Goal: Transaction & Acquisition: Purchase product/service

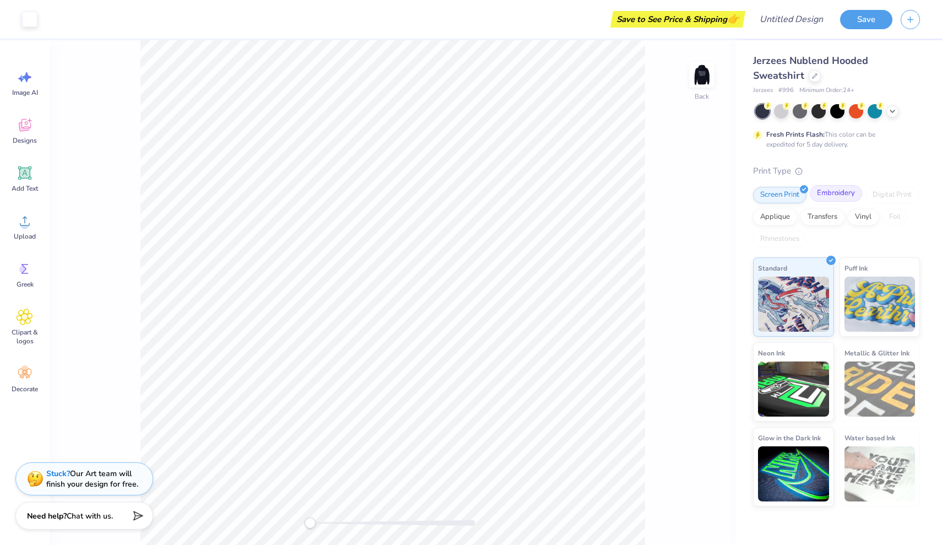
click at [833, 200] on div "Embroidery" at bounding box center [836, 193] width 52 height 17
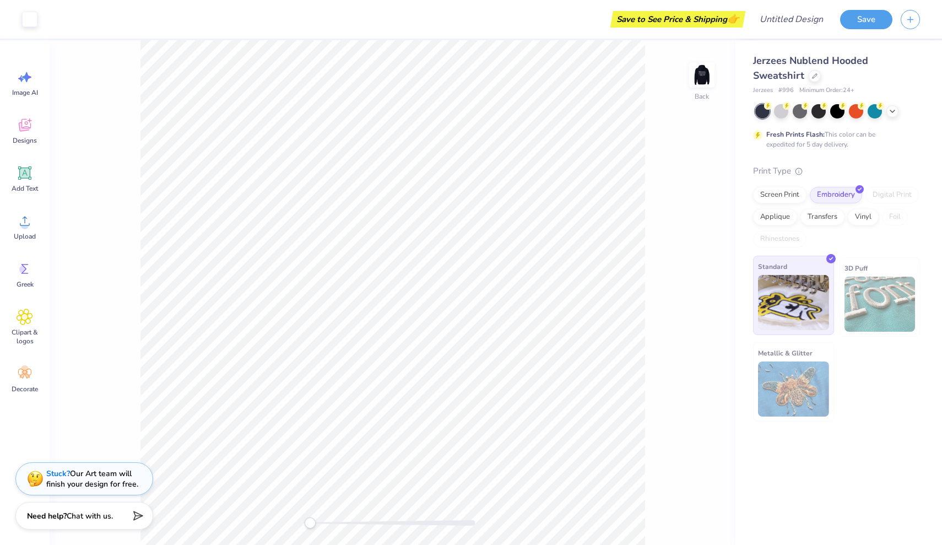
click at [797, 314] on img at bounding box center [793, 302] width 71 height 55
click at [848, 306] on img at bounding box center [880, 304] width 71 height 55
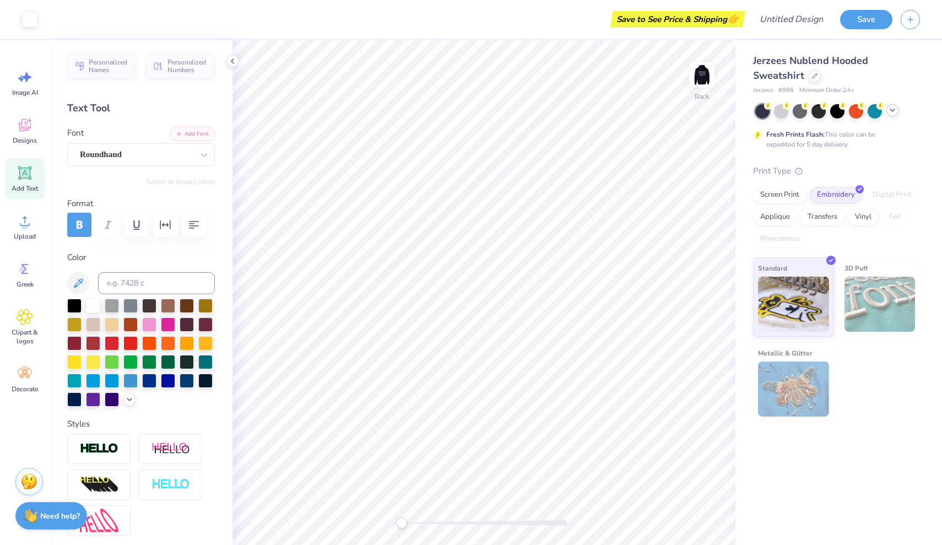
click at [894, 109] on icon at bounding box center [892, 110] width 9 height 9
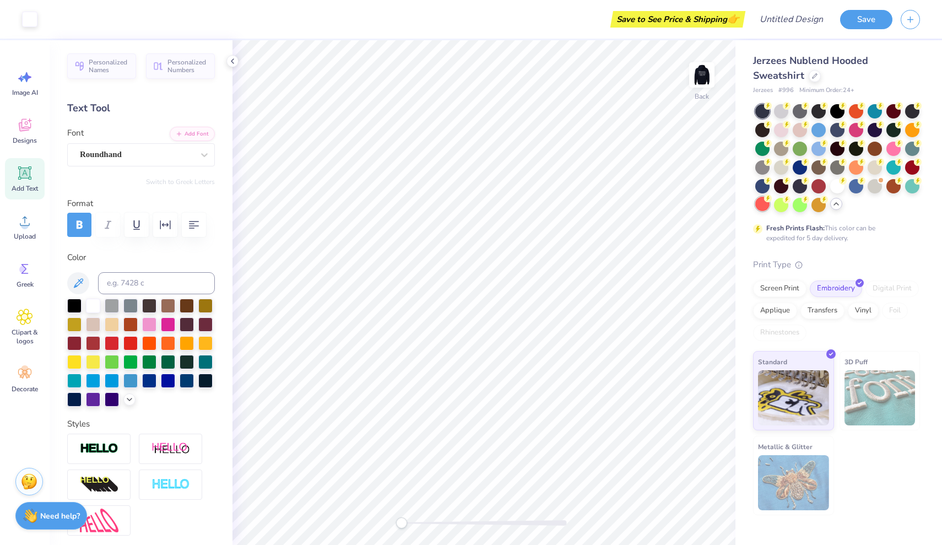
click at [764, 208] on div at bounding box center [763, 204] width 14 height 14
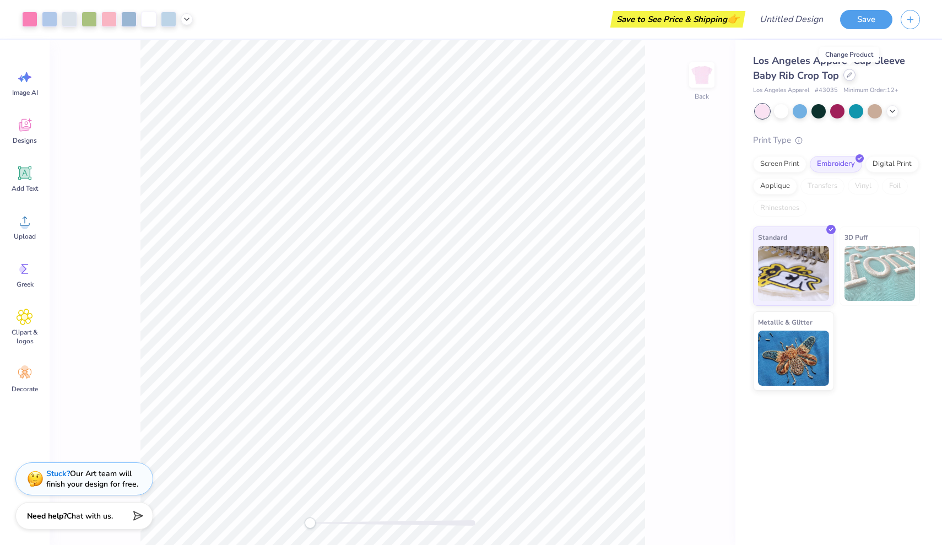
click at [855, 74] on div at bounding box center [850, 75] width 12 height 12
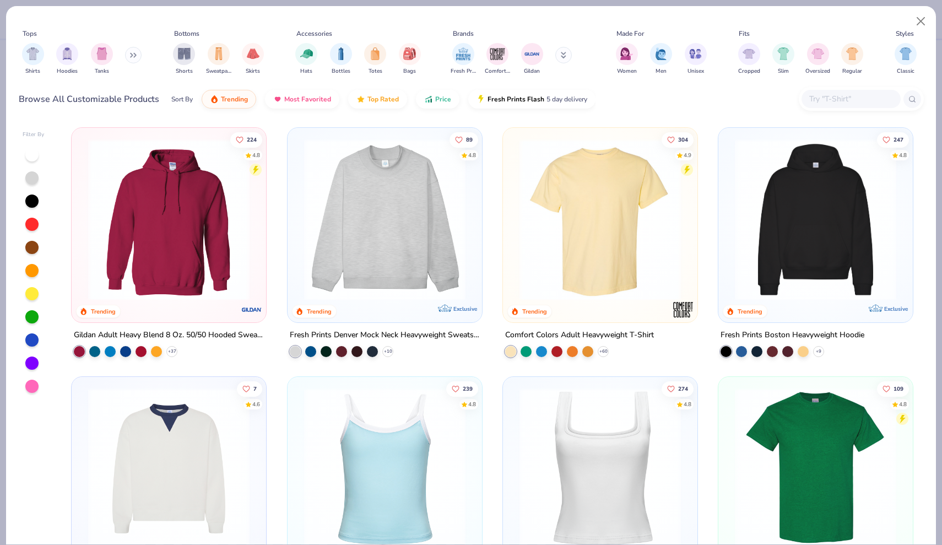
click at [382, 282] on img at bounding box center [385, 219] width 172 height 161
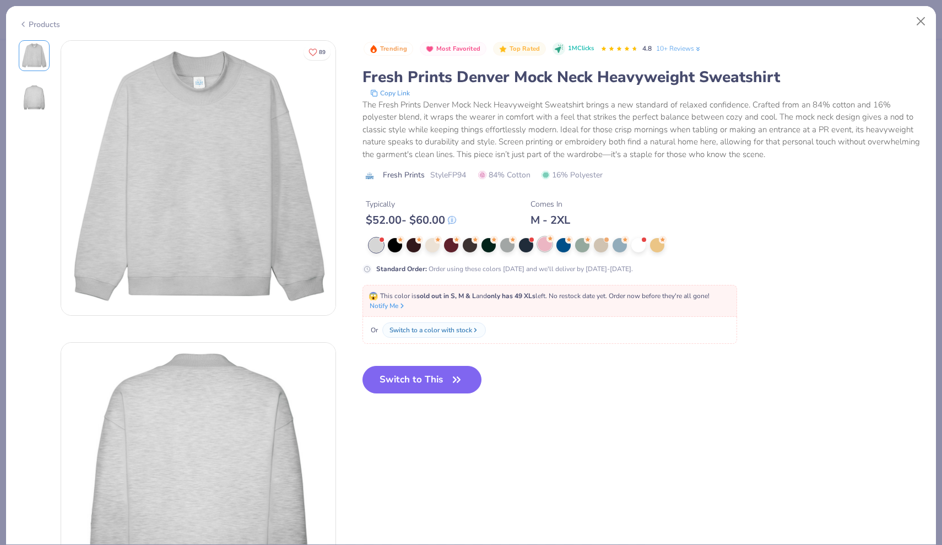
click at [542, 248] on div at bounding box center [545, 244] width 14 height 14
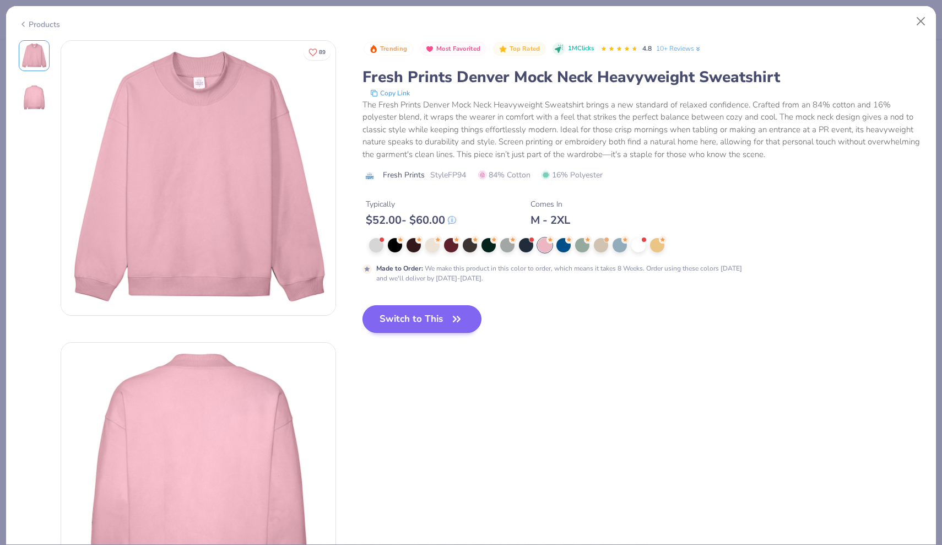
click at [436, 326] on button "Switch to This" at bounding box center [423, 319] width 120 height 28
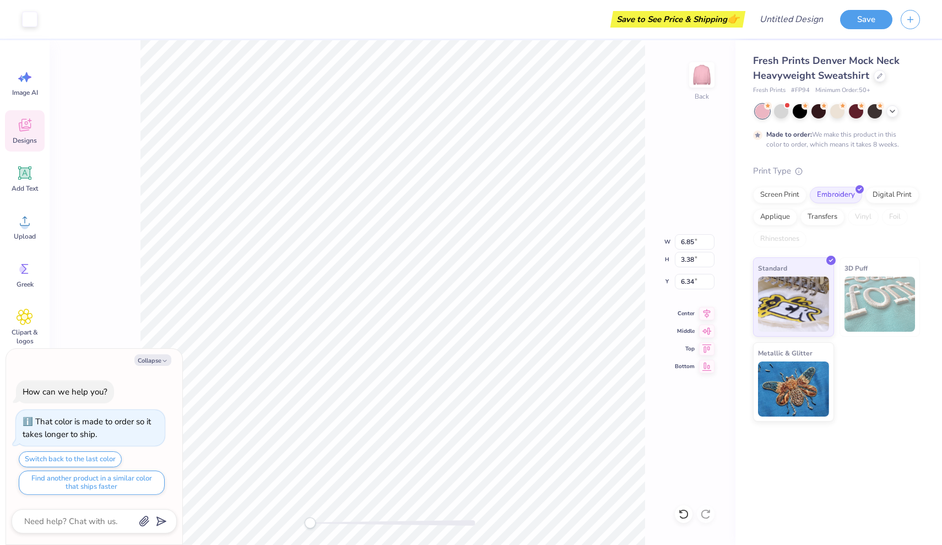
type textarea "x"
type input "6.97"
type input "3.49"
type input "6.29"
click at [166, 362] on icon "button" at bounding box center [164, 361] width 7 height 7
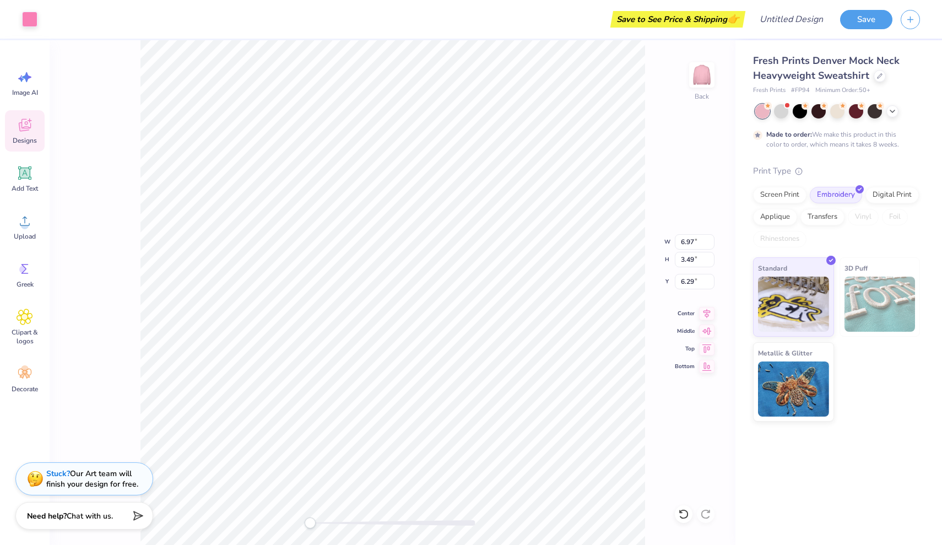
type textarea "x"
click at [25, 319] on icon at bounding box center [24, 317] width 7 height 7
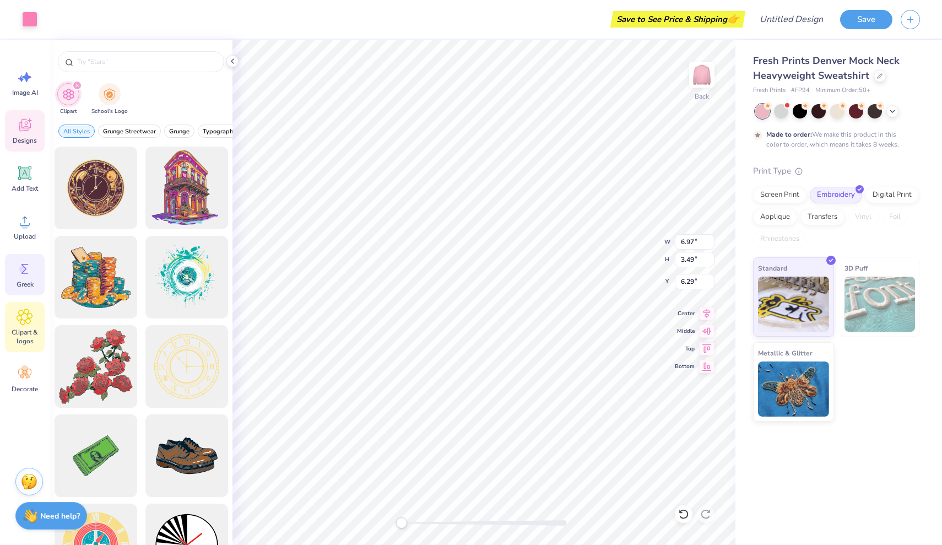
click at [28, 283] on span "Greek" at bounding box center [25, 284] width 17 height 9
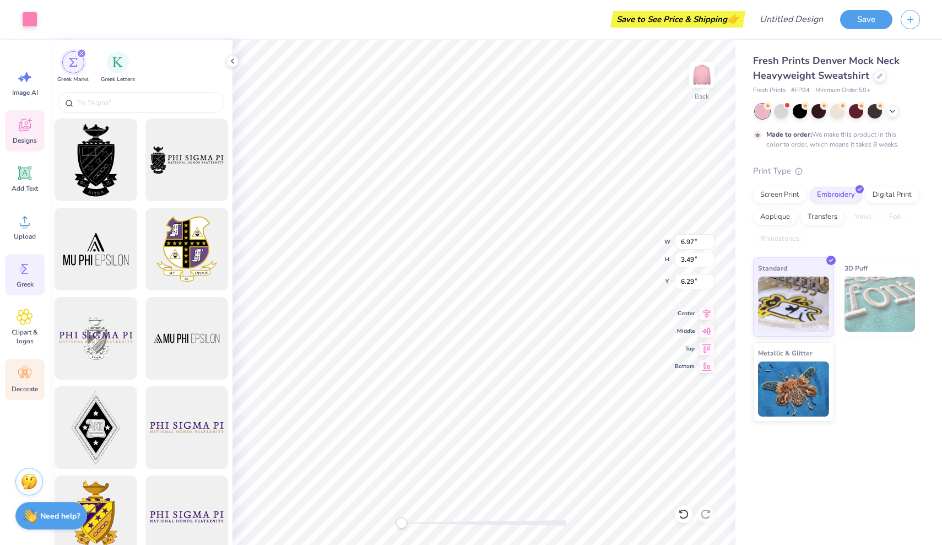
click at [16, 385] on span "Decorate" at bounding box center [25, 389] width 26 height 9
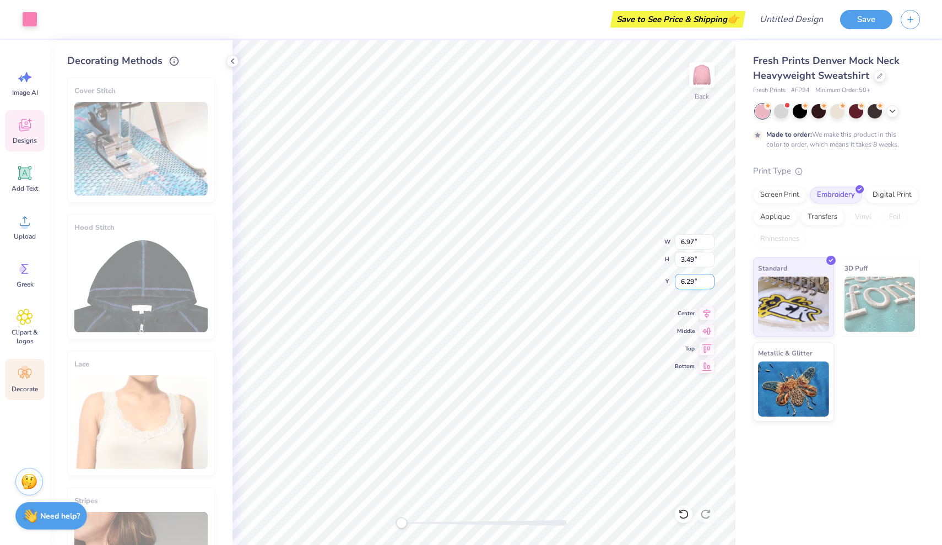
type input "2.36"
type input "3.10"
type input "6.54"
type input "6.18"
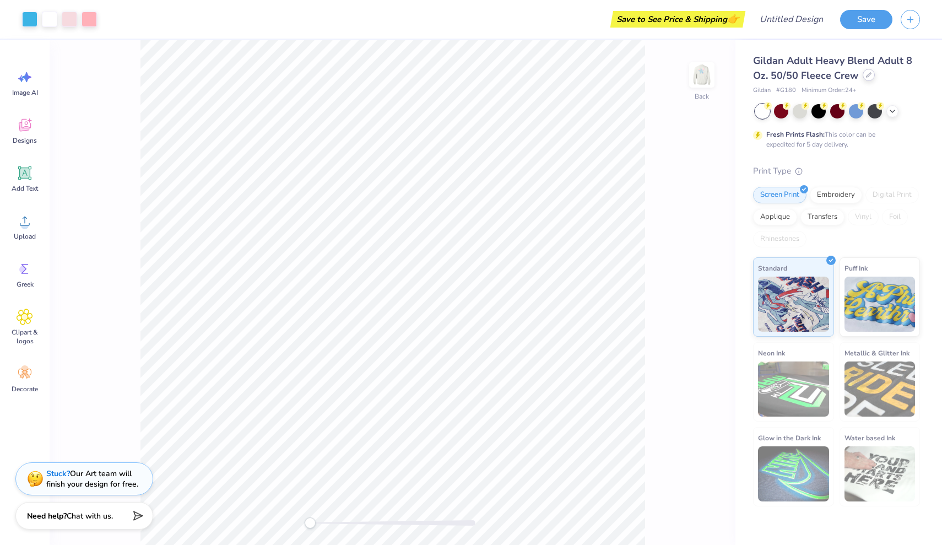
click at [868, 78] on div at bounding box center [869, 75] width 12 height 12
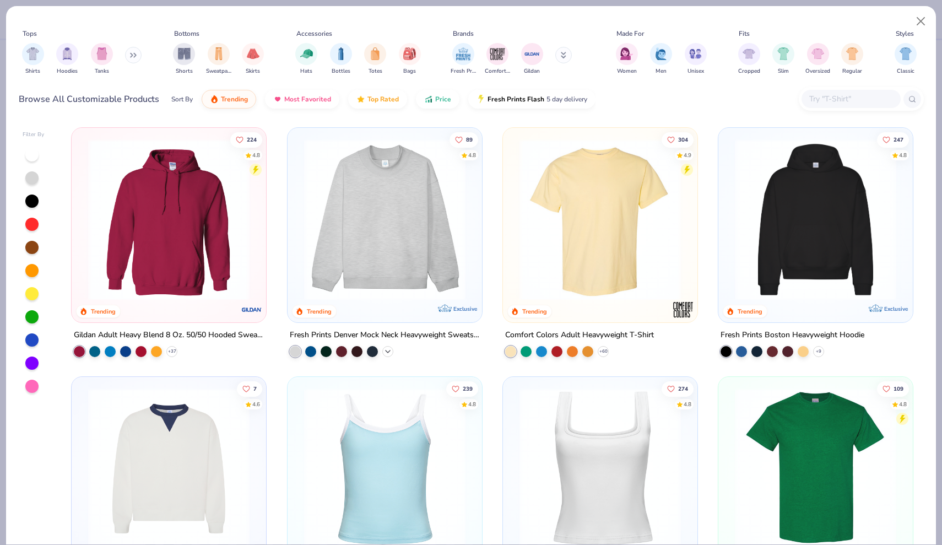
click at [390, 350] on icon at bounding box center [388, 351] width 9 height 9
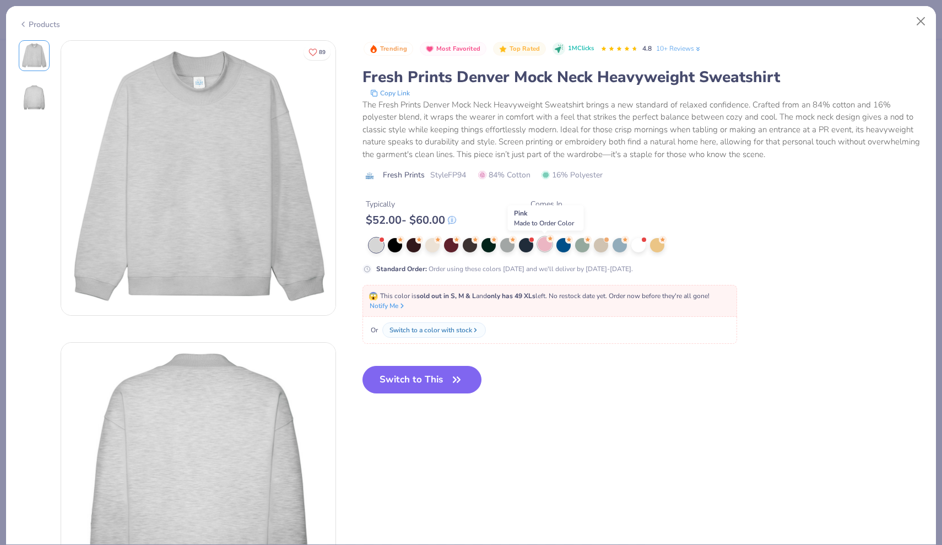
click at [549, 247] on div at bounding box center [545, 244] width 14 height 14
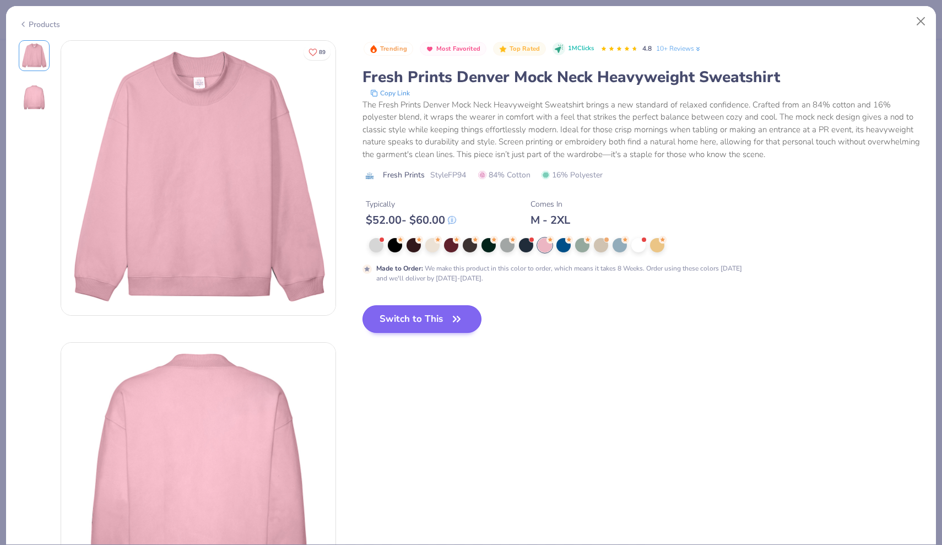
click at [395, 324] on button "Switch to This" at bounding box center [423, 319] width 120 height 28
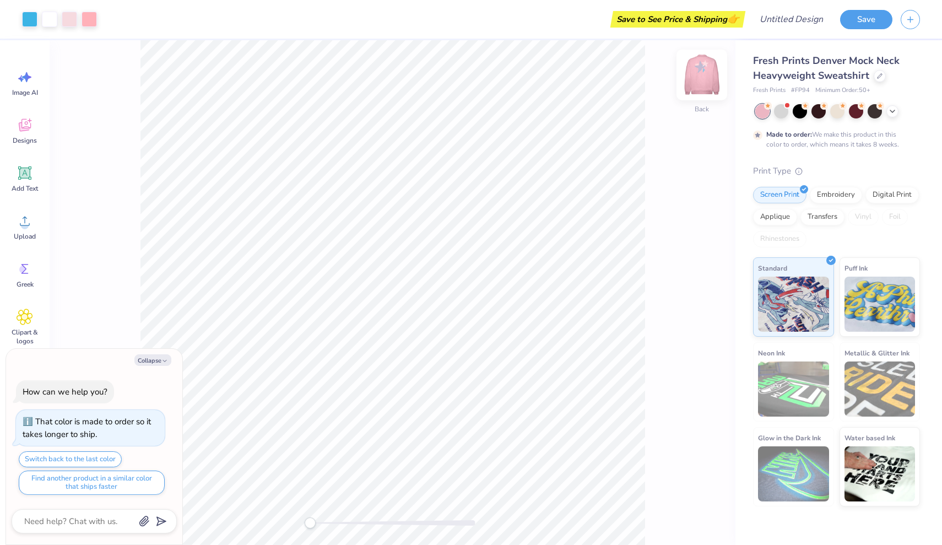
click at [700, 72] on img at bounding box center [702, 75] width 44 height 44
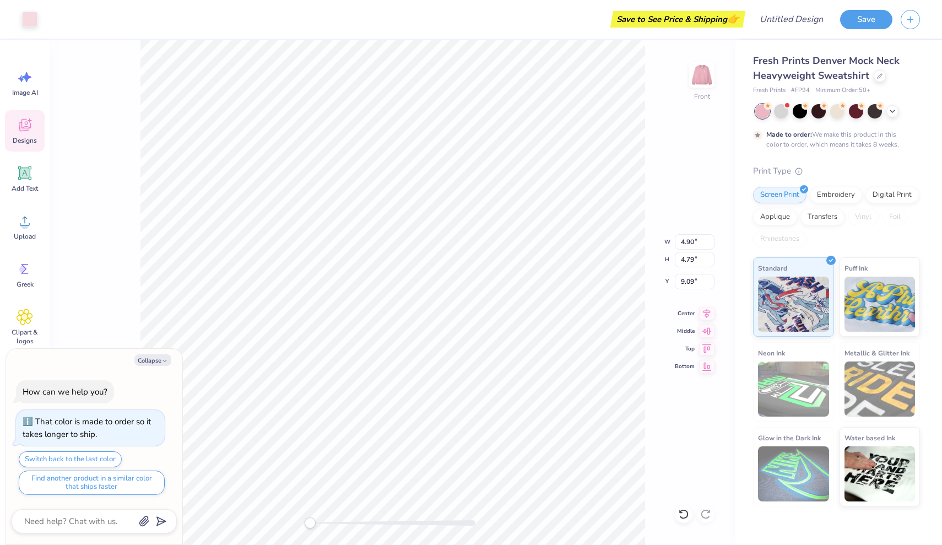
type textarea "x"
type input "7.12"
type input "6.96"
type input "6.92"
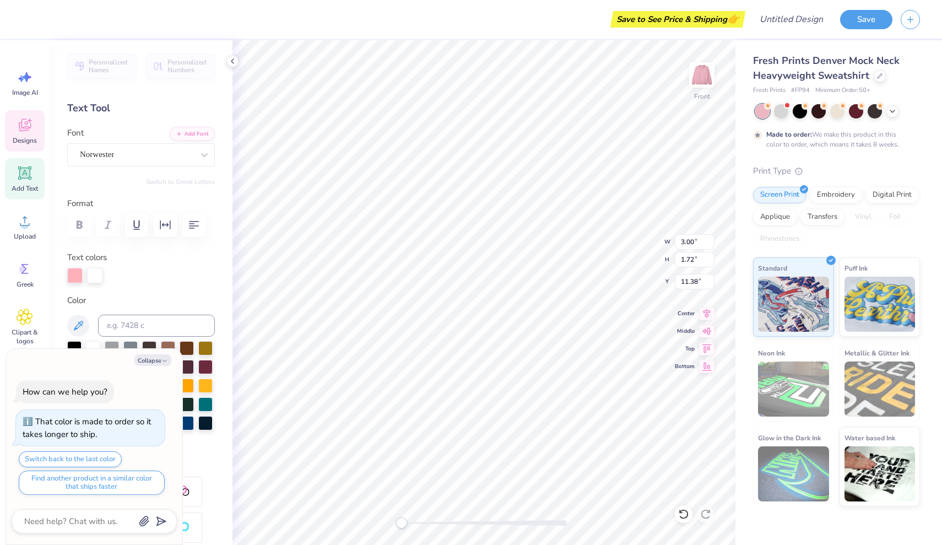
type textarea "x"
type input "4.69"
type input "2.70"
type input "5.46"
type textarea "x"
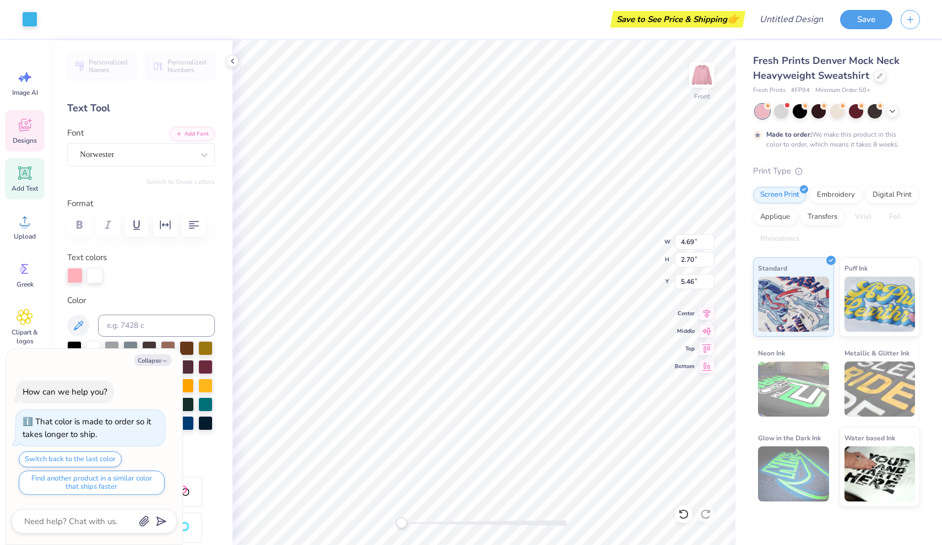
type input "8.45"
type input "8.42"
type input "9.69"
type textarea "x"
type input "9.90"
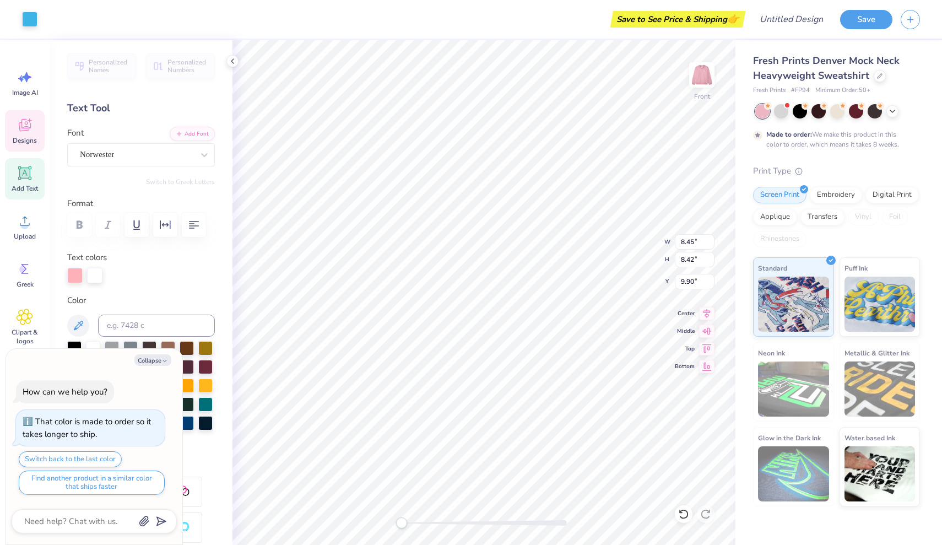
type textarea "x"
type input "9.99"
type input "9.96"
type textarea "x"
type input "1.26"
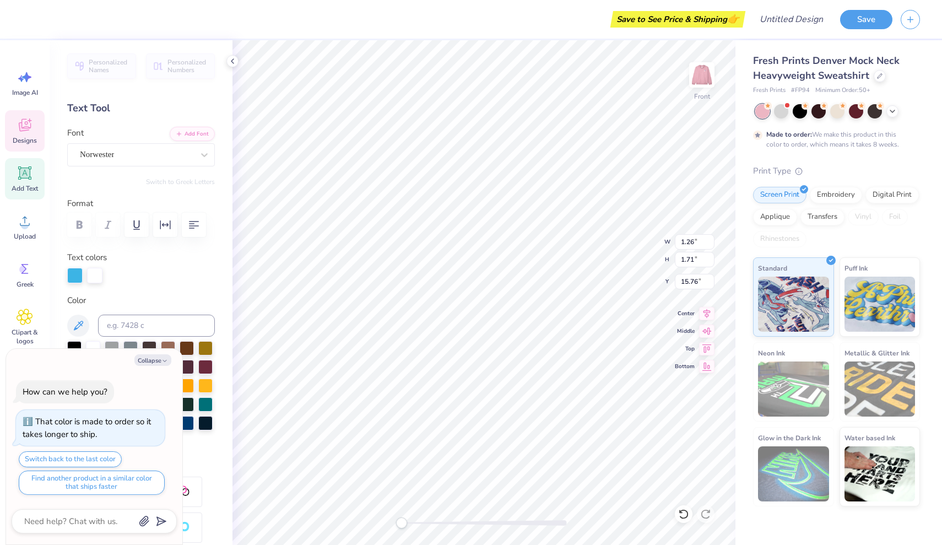
type input "15.76"
type textarea "x"
type input "1.28"
type input "14.90"
type textarea "x"
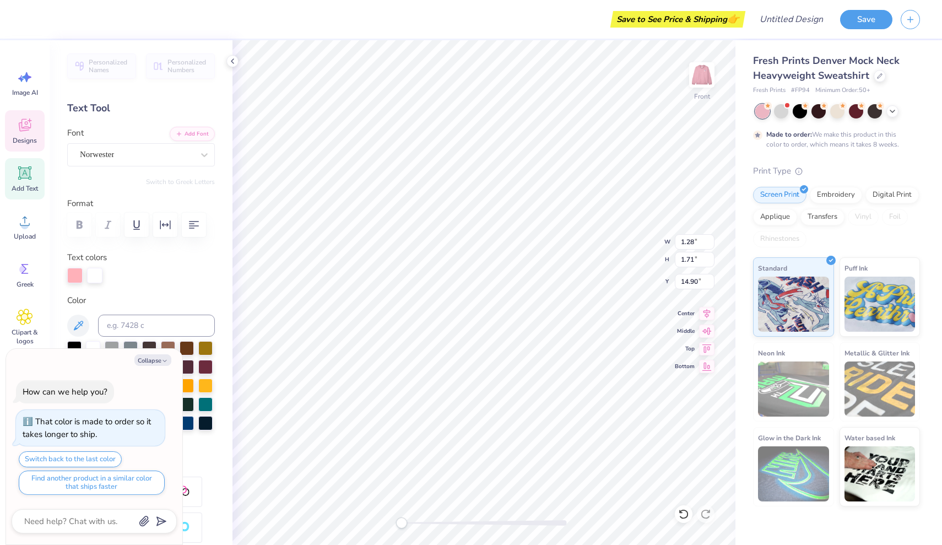
type input "9.99"
type input "9.96"
type input "9.90"
click at [157, 360] on button "Collapse" at bounding box center [152, 360] width 37 height 12
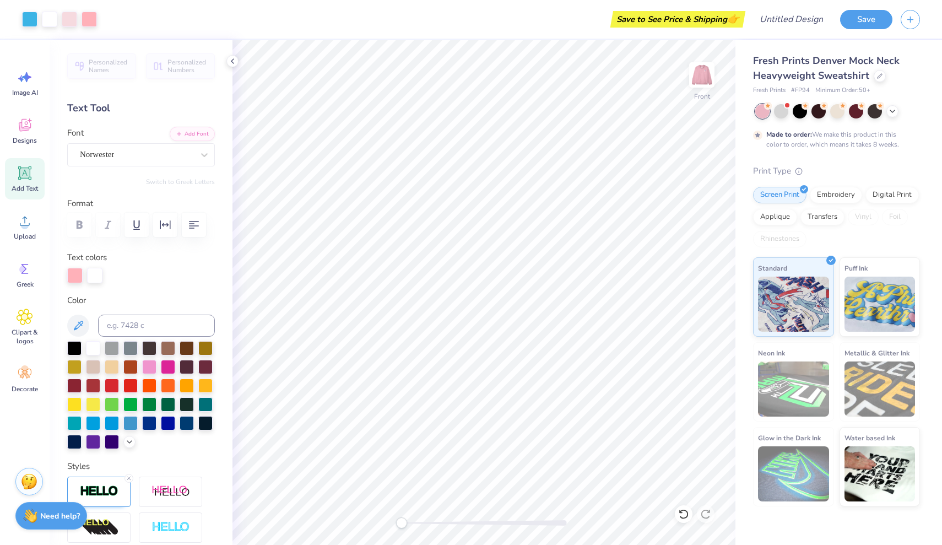
type textarea "x"
click at [31, 336] on span "Clipart & logos" at bounding box center [25, 337] width 36 height 18
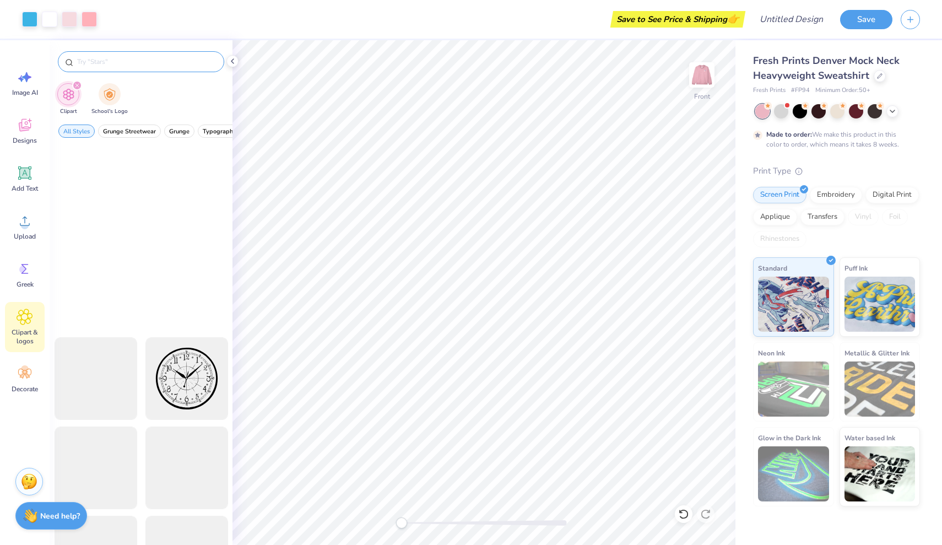
scroll to position [693, 0]
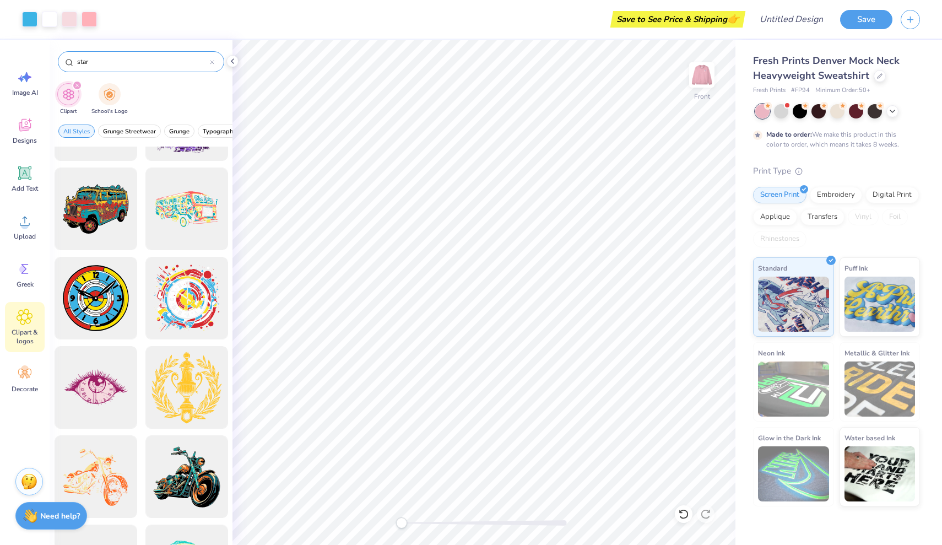
type input "star"
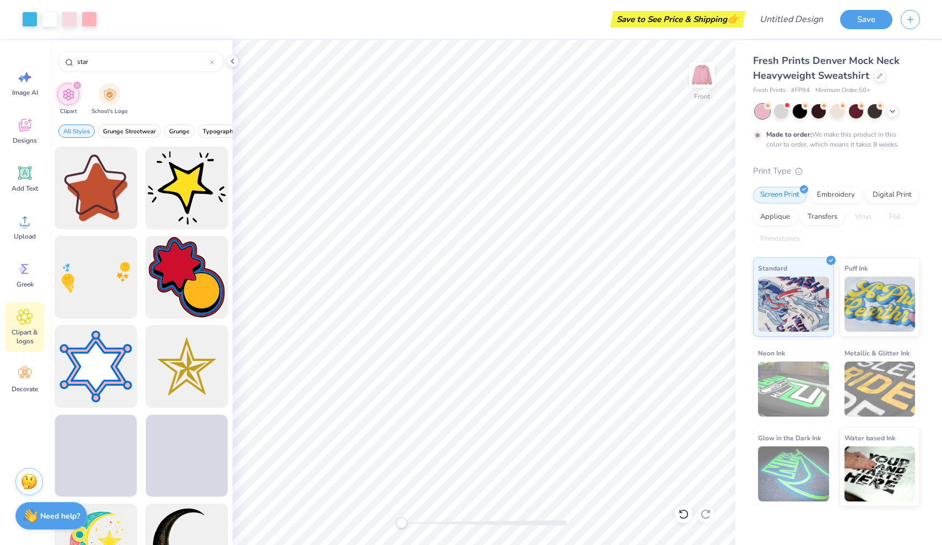
scroll to position [165, 0]
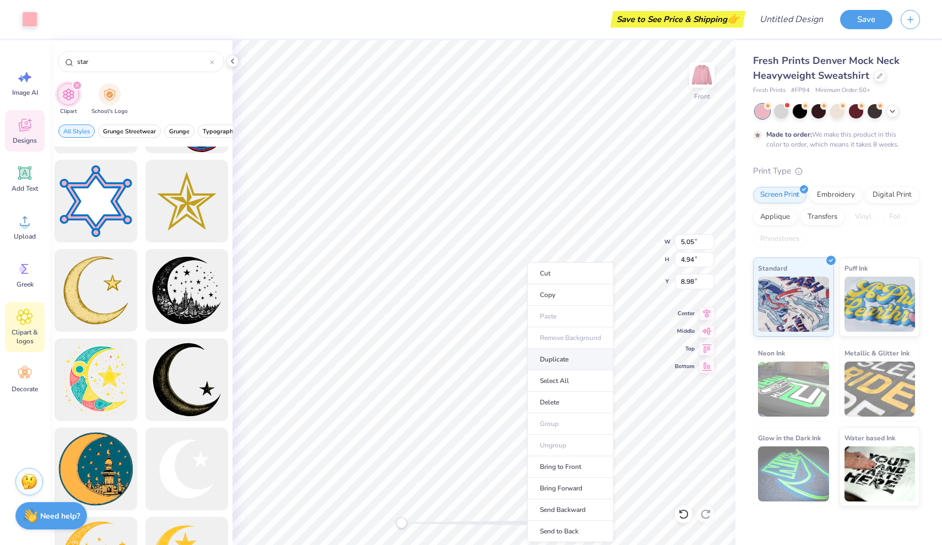
click at [556, 361] on li "Duplicate" at bounding box center [570, 359] width 87 height 21
type input "9.98"
type input "9.99"
type input "9.96"
click at [488, 347] on li "Duplicate" at bounding box center [491, 343] width 87 height 21
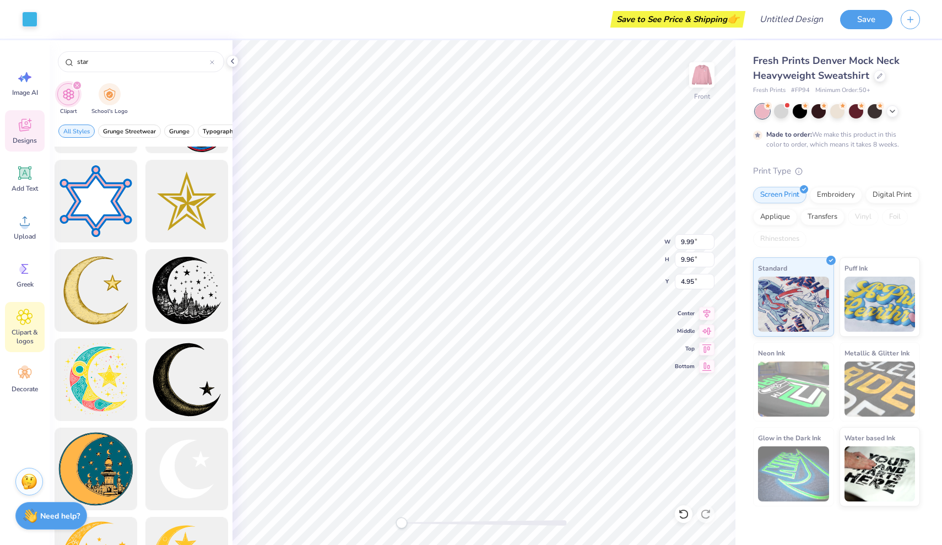
type input "5.95"
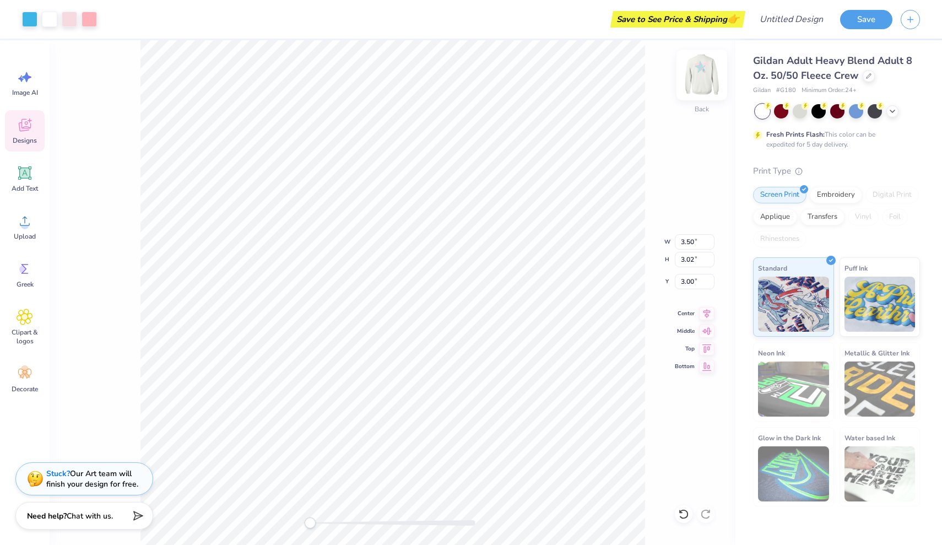
click at [702, 79] on img at bounding box center [702, 75] width 44 height 44
click at [891, 112] on icon at bounding box center [892, 110] width 9 height 9
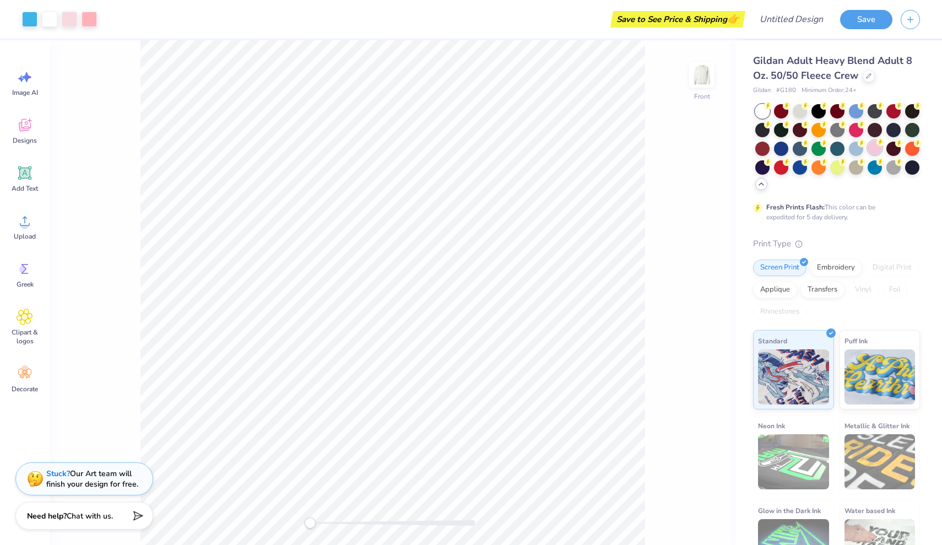
click at [881, 148] on div at bounding box center [875, 148] width 14 height 14
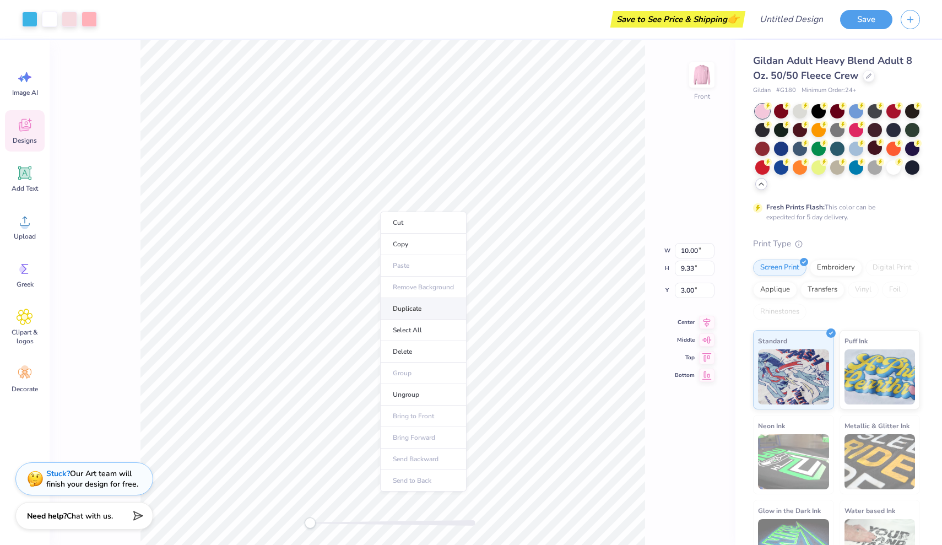
click at [409, 307] on li "Duplicate" at bounding box center [423, 308] width 87 height 21
type input "4.00"
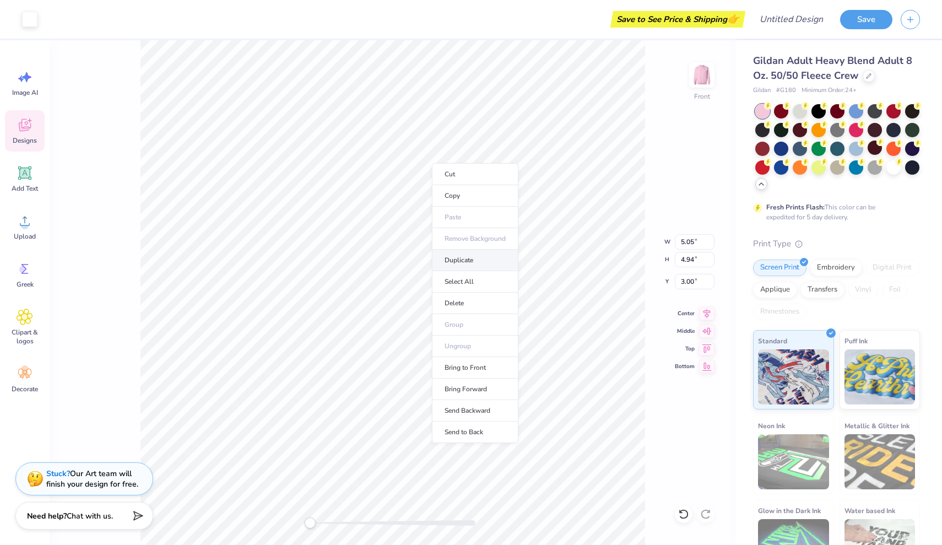
click at [462, 264] on li "Duplicate" at bounding box center [475, 260] width 87 height 21
type input "4.00"
type input "8.45"
type input "8.42"
type input "3.71"
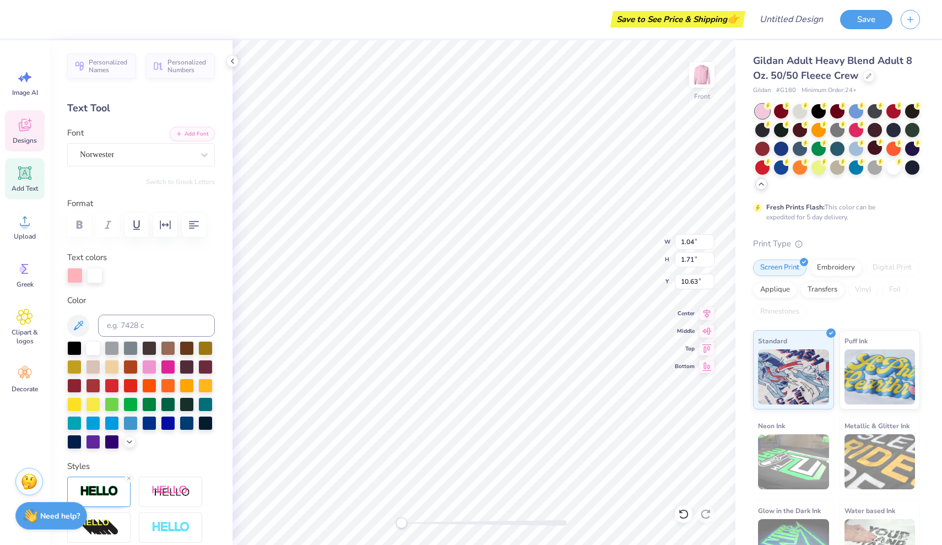
type input "2.13"
type input "3.50"
type input "1.26"
type input "1.71"
type input "9.77"
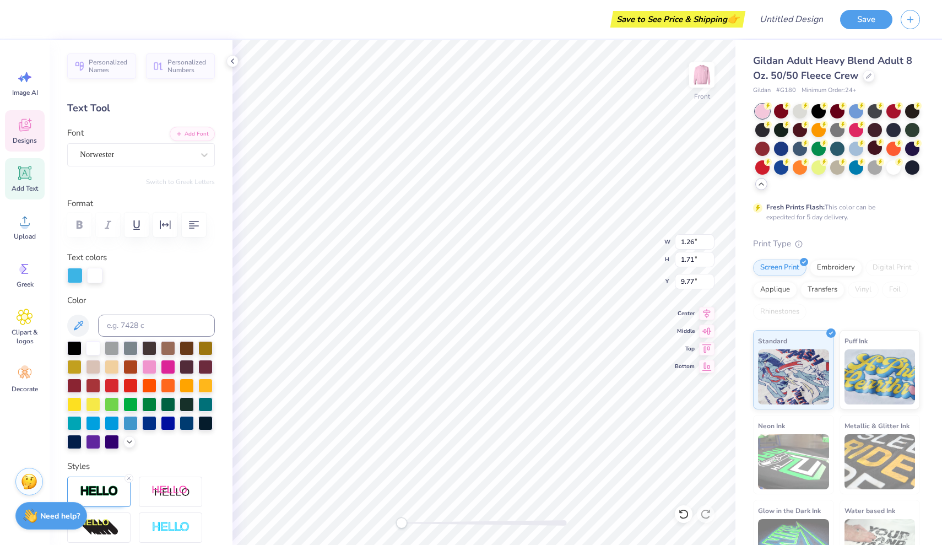
type input "2.13"
type input "2.88"
type input "1.28"
type input "1.71"
type input "8.92"
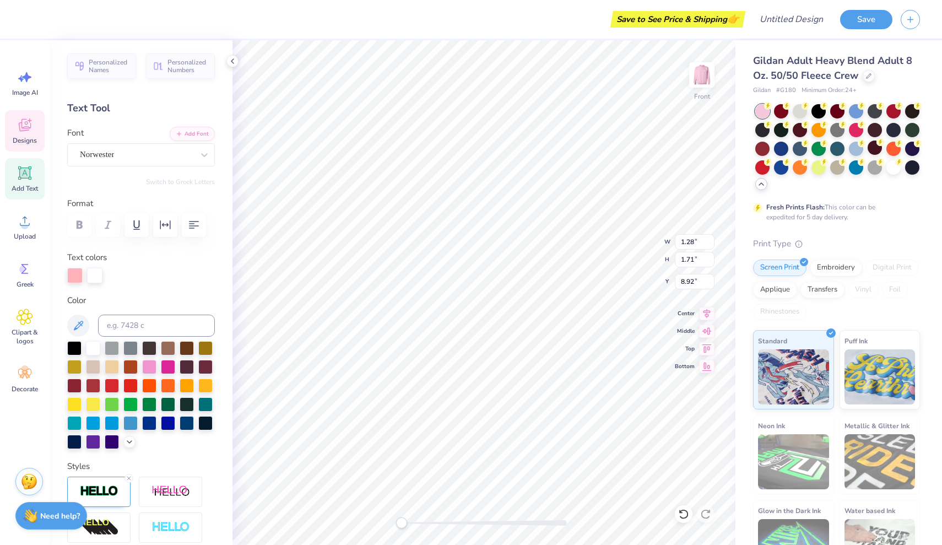
type input "2.13"
type input "2.85"
type input "4.90"
type input "4.79"
click at [549, 258] on li "Duplicate" at bounding box center [568, 253] width 87 height 21
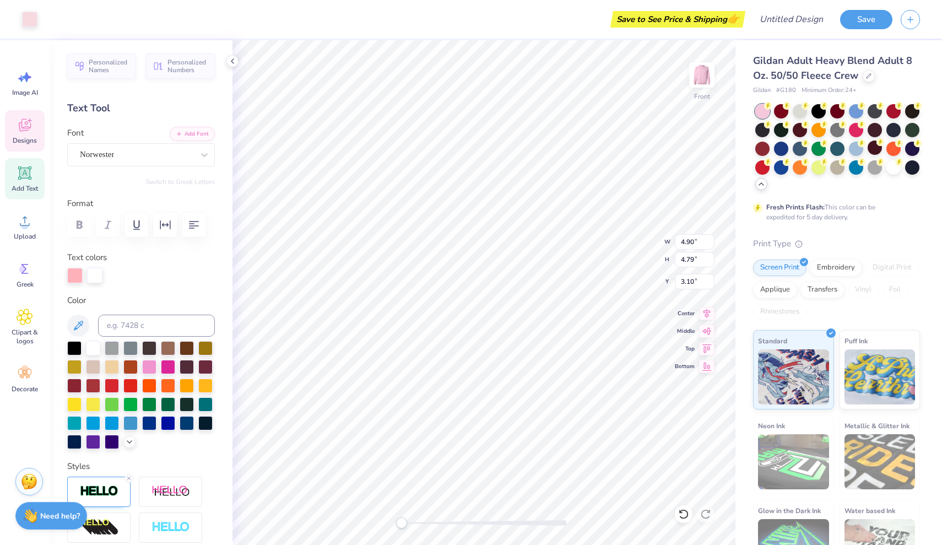
type input "4.10"
click at [76, 277] on div at bounding box center [74, 274] width 15 height 15
type input "3.80"
type input "2.18"
type input "5.30"
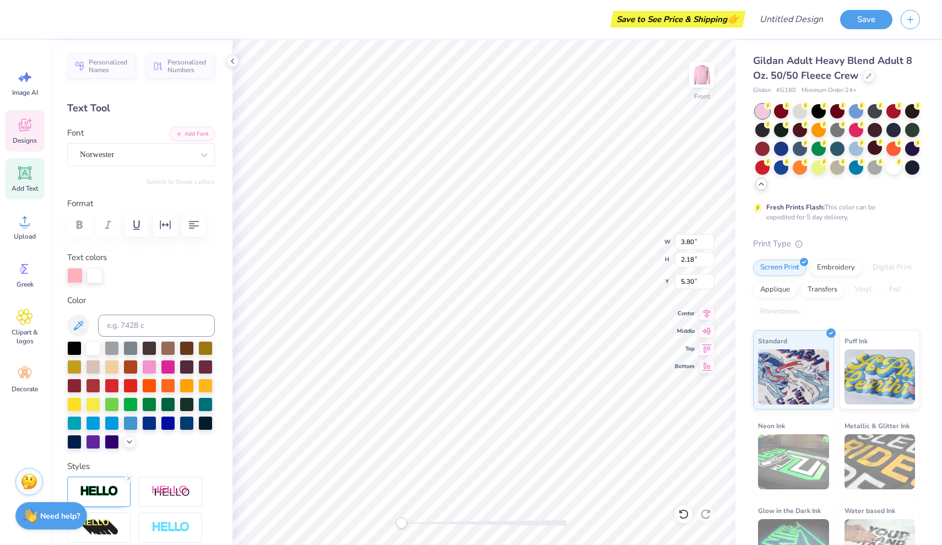
type input "8.45"
type input "8.42"
type input "3.71"
type input "10.26"
type input "10.22"
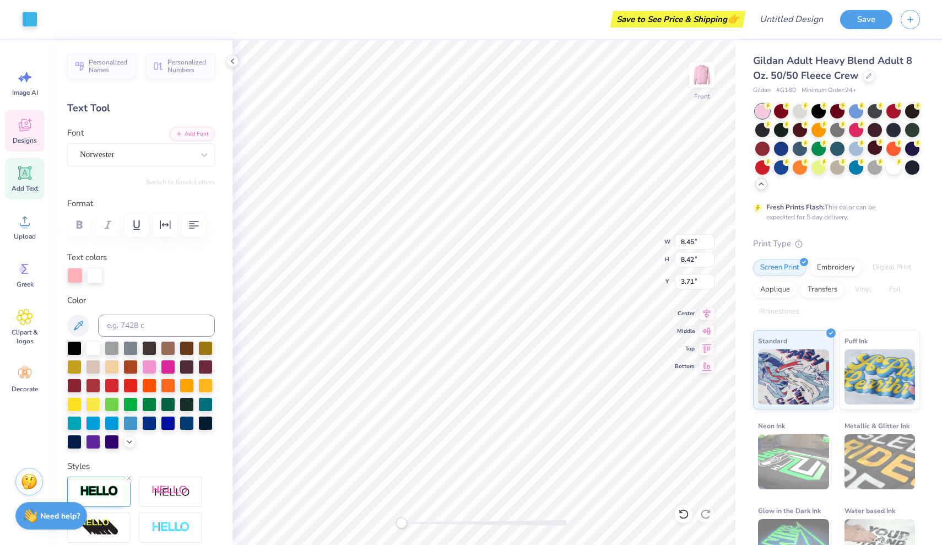
type input "5.92"
type input "4.90"
type input "4.79"
type input "3.10"
type input "7.17"
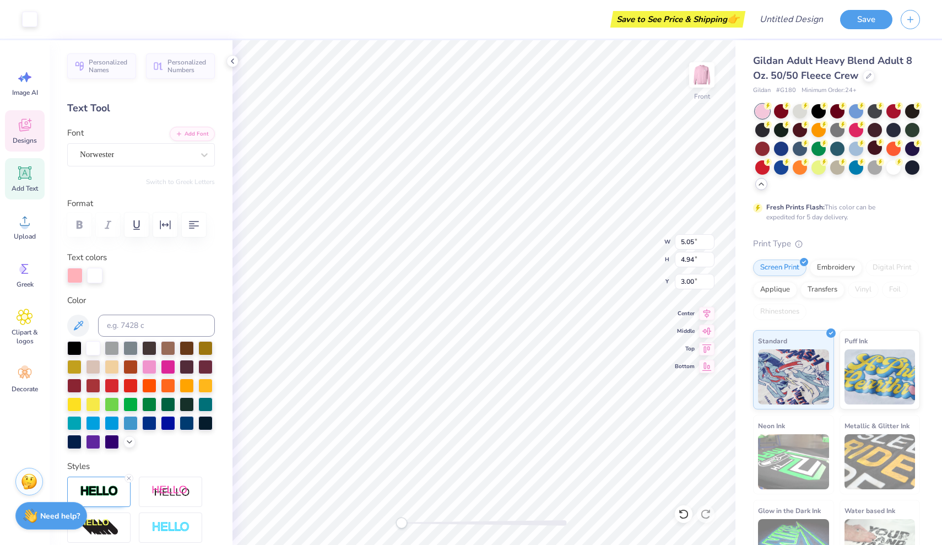
type input "7.03"
type input "2.19"
type input "7.17"
type input "7.03"
type input "2.19"
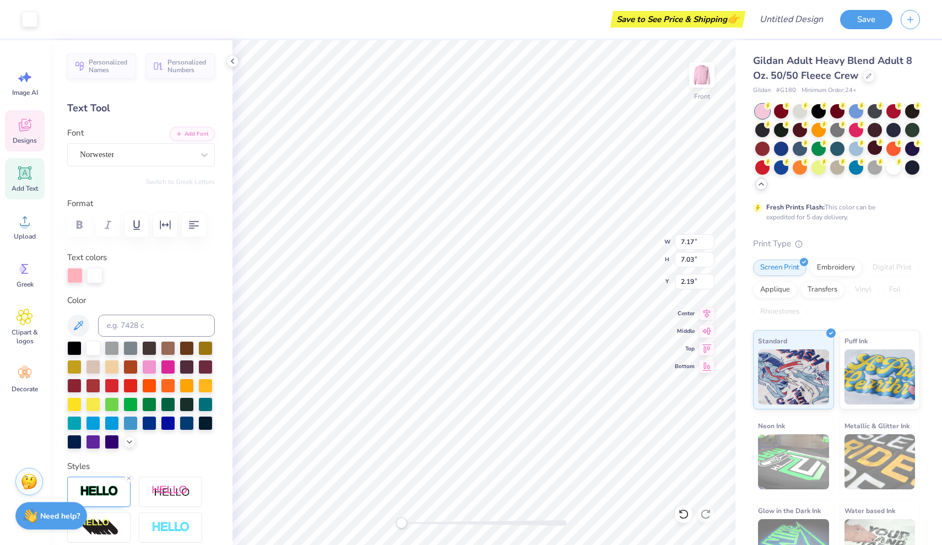
type input "5.05"
type input "4.94"
type input "3.60"
type input "7.17"
type input "7.03"
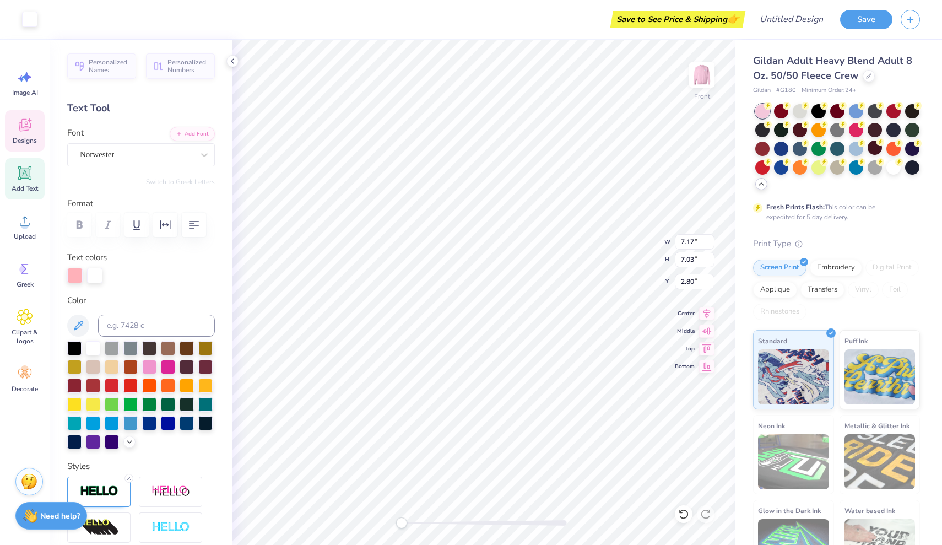
type input "7.12"
type input "6.97"
type input "5.05"
type input "4.94"
type input "3.60"
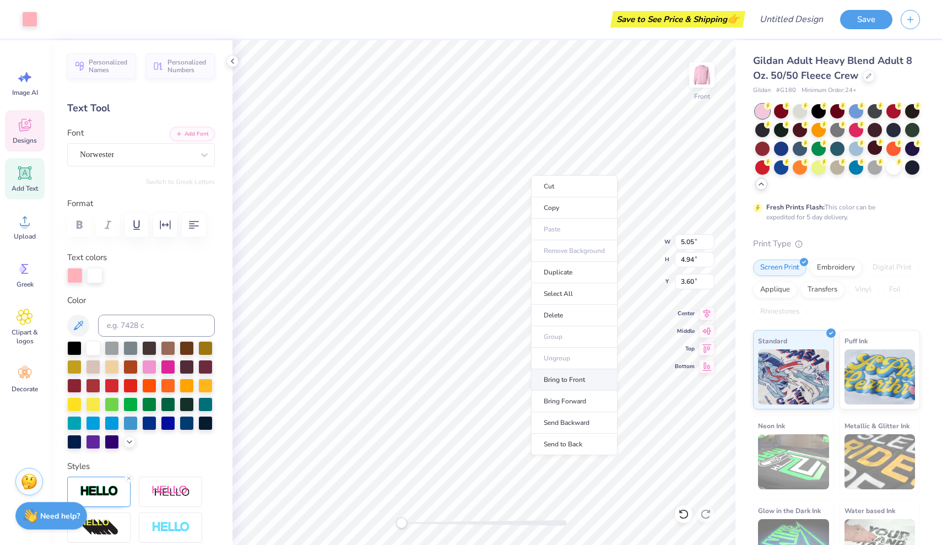
click at [584, 379] on li "Bring to Front" at bounding box center [574, 379] width 87 height 21
type input "2.13"
type input "2.88"
type input "14.95"
type input "3.50"
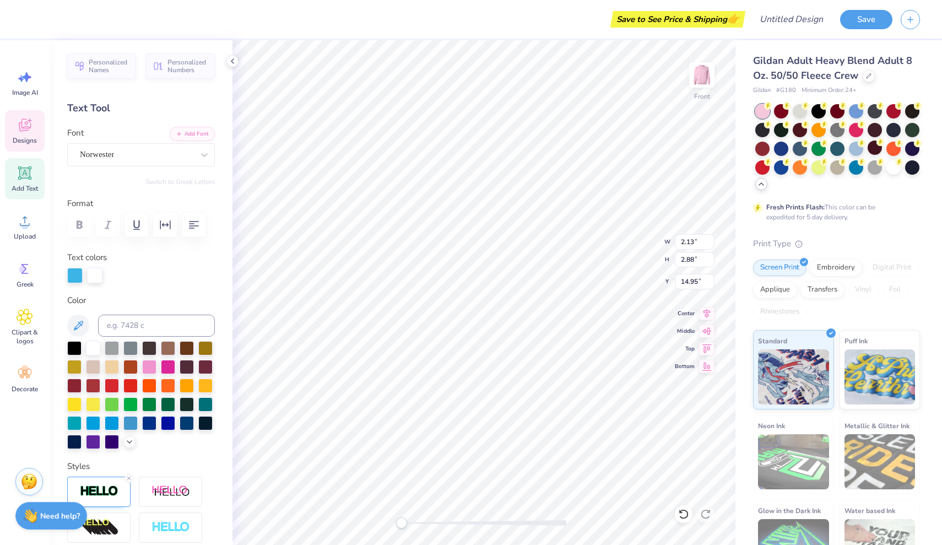
type input "13.25"
type input "2.13"
type input "2.85"
type input "13.58"
type input "3.50"
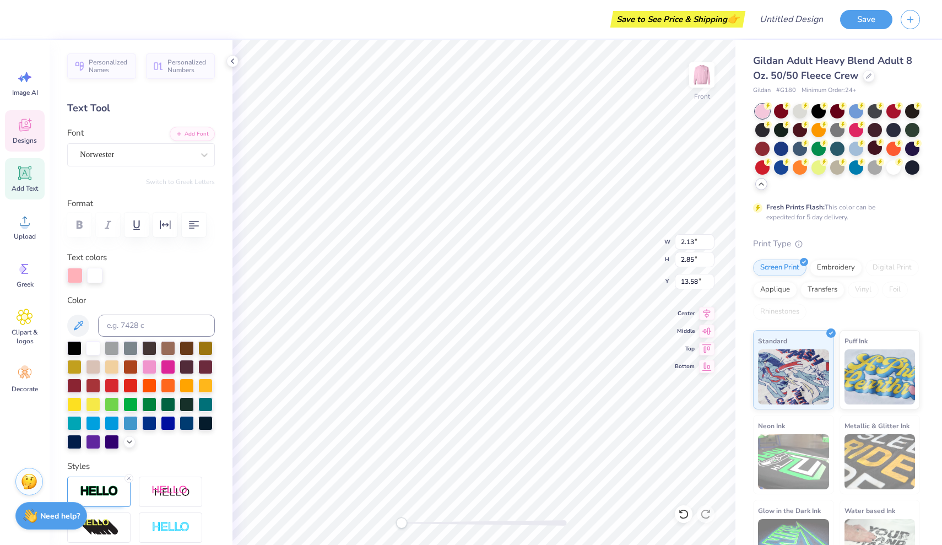
type input "13.25"
type input "2.85"
type input "13.58"
type input "2.88"
type input "14.46"
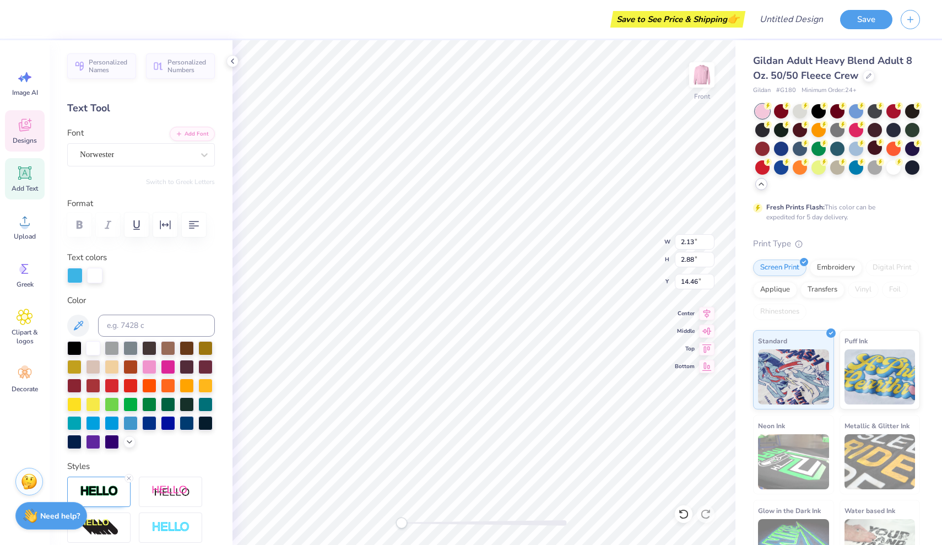
type input "3.50"
type input "13.25"
type input "2.01"
type input "3.30"
type input "13.45"
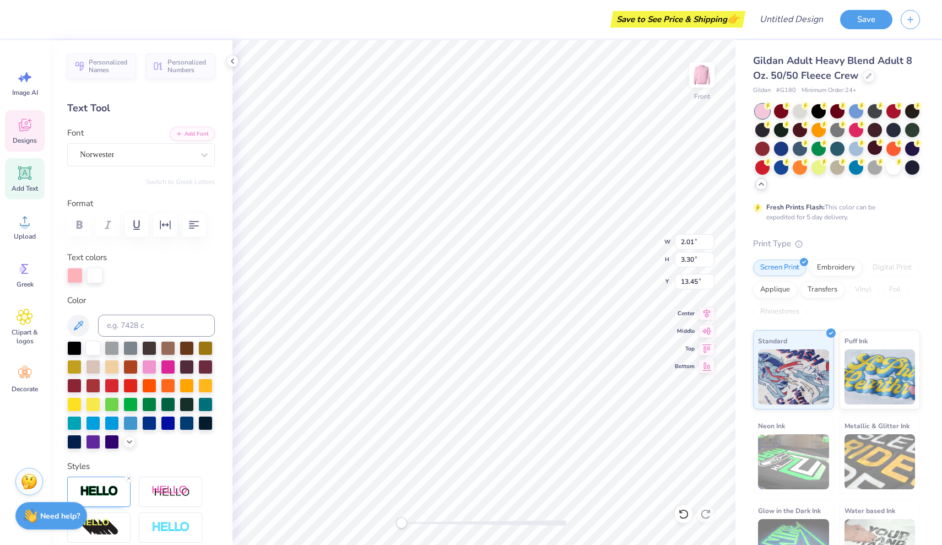
type input "10.26"
type input "10.22"
type input "5.92"
type input "2.01"
type input "3.30"
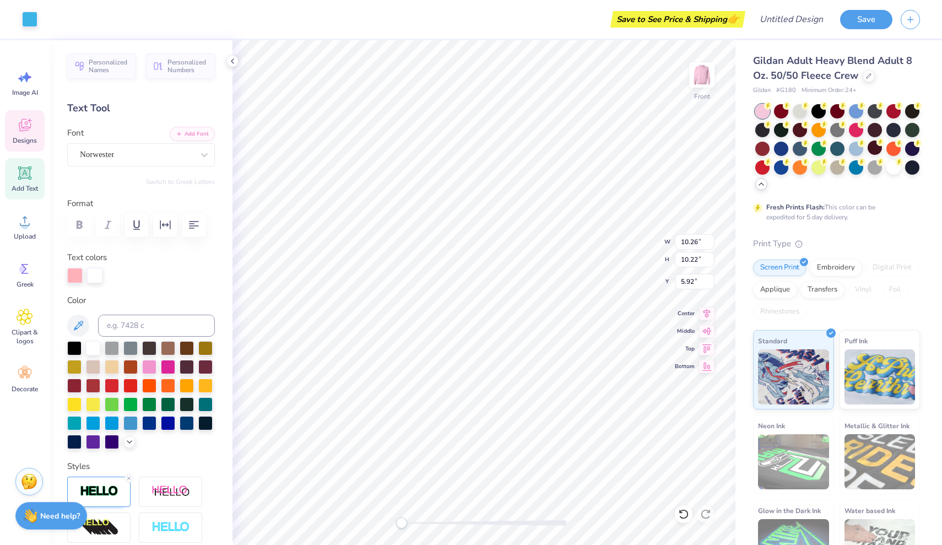
type input "13.45"
type input "2.13"
type input "2.88"
type input "14.46"
type input "2.01"
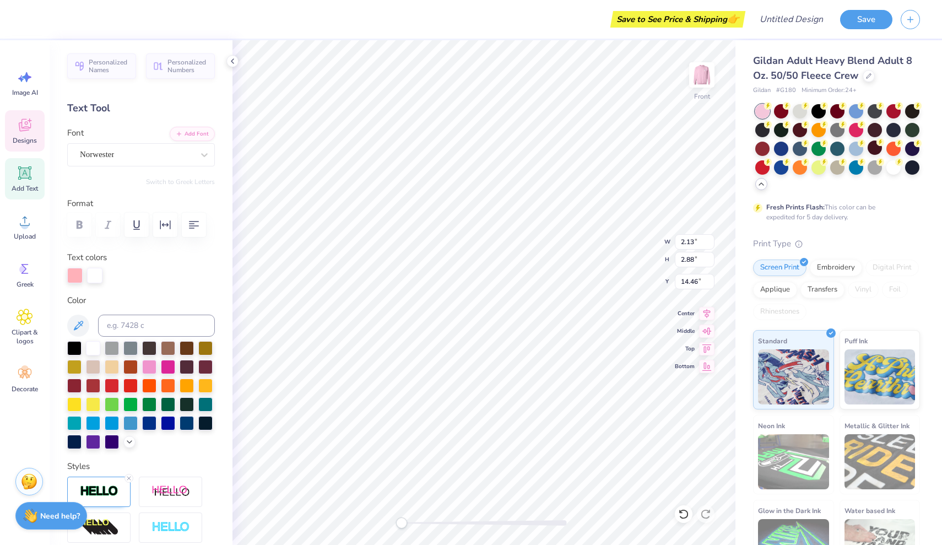
type input "3.30"
type input "13.45"
type input "2.13"
type input "2.85"
type input "13.58"
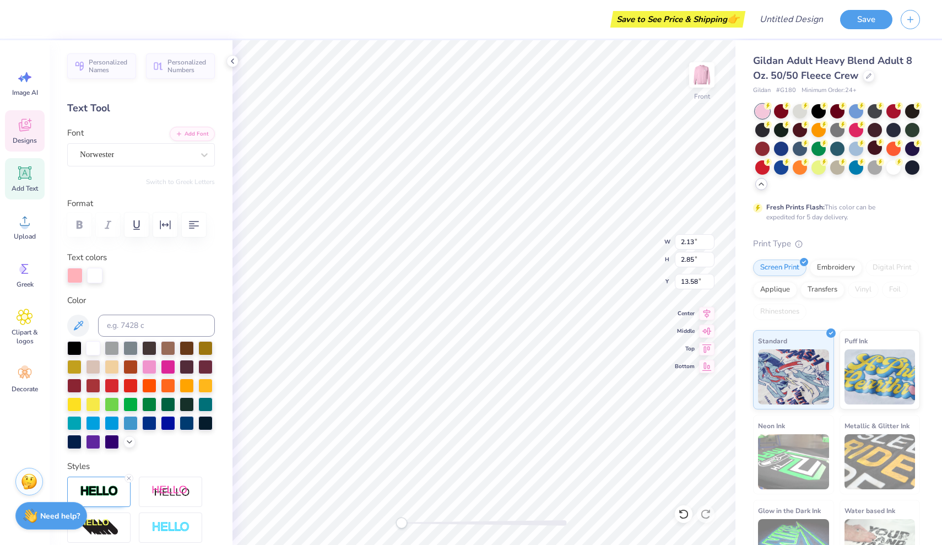
type input "10.26"
type input "10.22"
type input "5.92"
click at [495, 513] on li "Send Backward" at bounding box center [490, 509] width 87 height 21
type input "2.01"
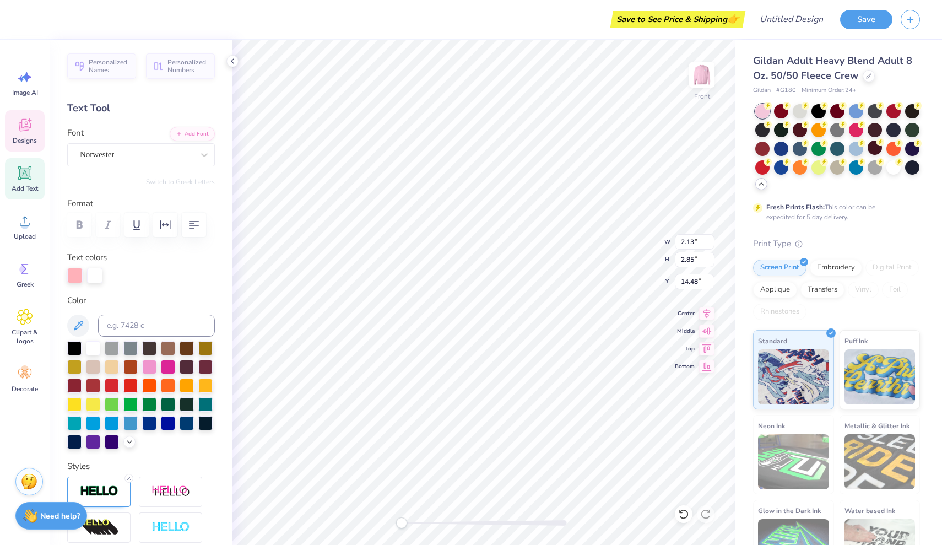
type input "3.30"
type input "14.25"
type input "2.13"
type input "2.88"
type input "14.46"
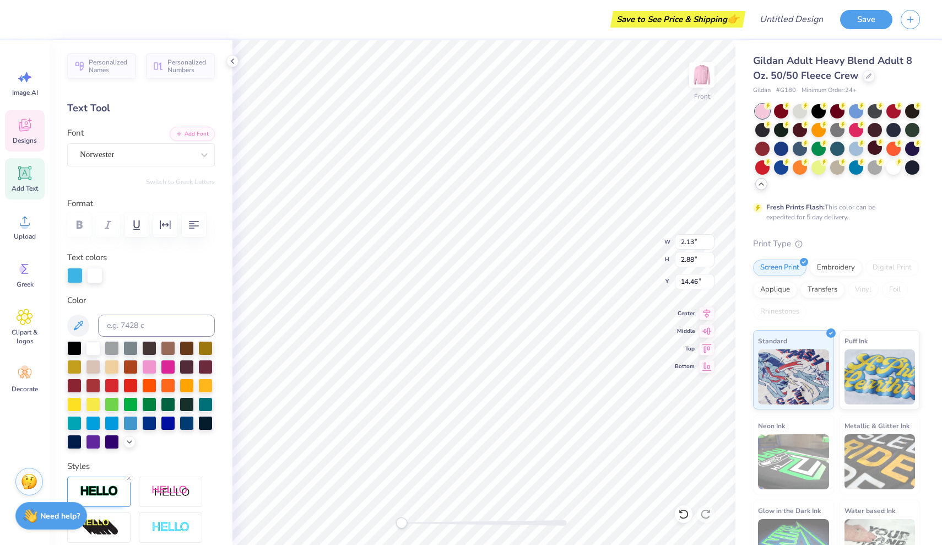
type input "10.26"
type input "10.22"
type input "5.92"
type input "7.12"
type input "6.97"
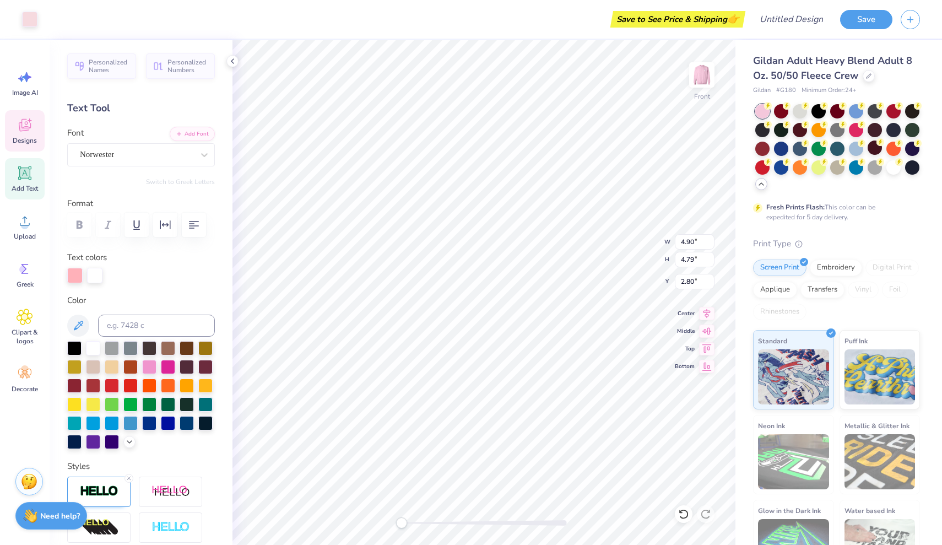
type input "4.10"
type input "6.55"
type input "6.40"
type input "5.01"
type input "4.34"
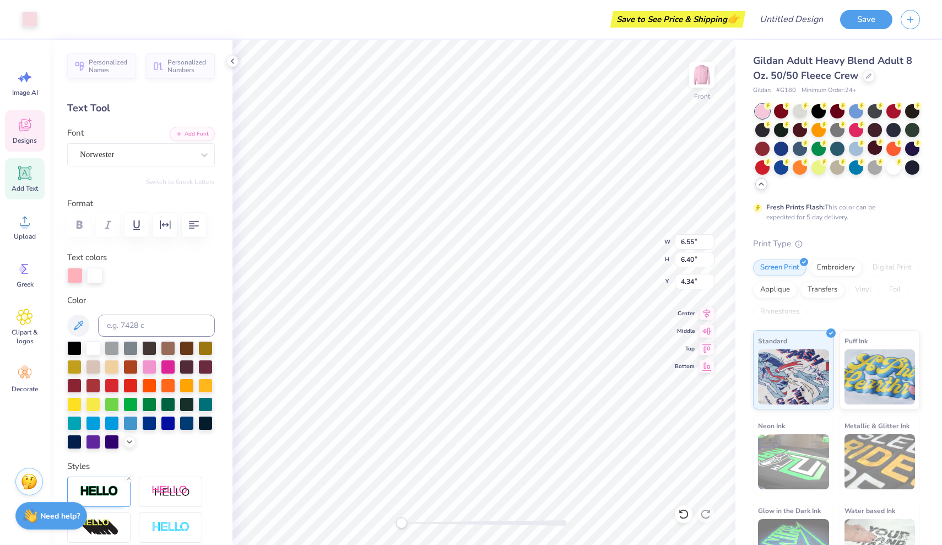
type input "5.05"
type input "4.94"
type input "3.45"
type input "6.55"
type input "6.40"
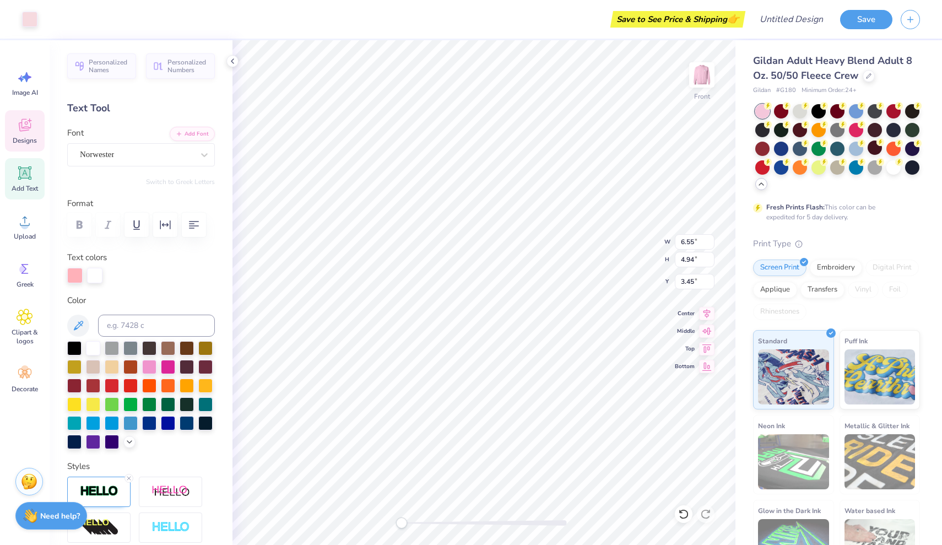
type input "4.34"
type input "7.12"
type input "6.97"
type input "1.42"
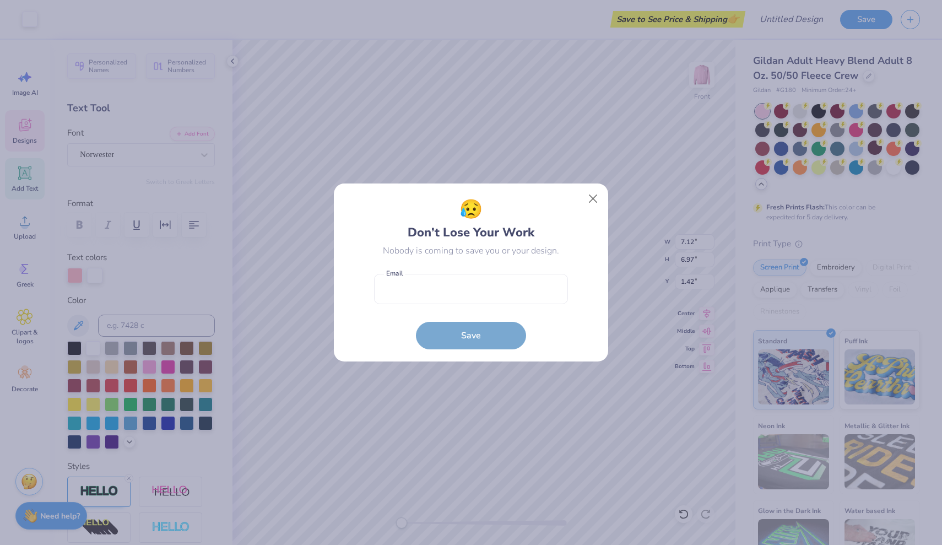
click at [556, 159] on body "Art colors Save to See Price & Shipping 👉 Design Title Save Image AI Designs Ad…" at bounding box center [471, 272] width 942 height 545
click at [590, 201] on button "Close" at bounding box center [593, 198] width 21 height 21
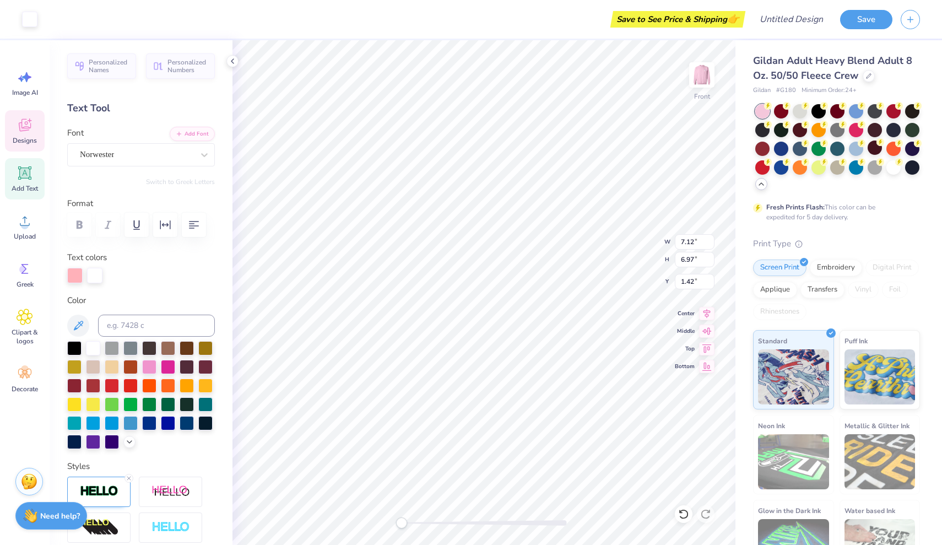
type input "6.55"
type input "6.40"
type input "3.22"
type input "6.96"
type input "6.80"
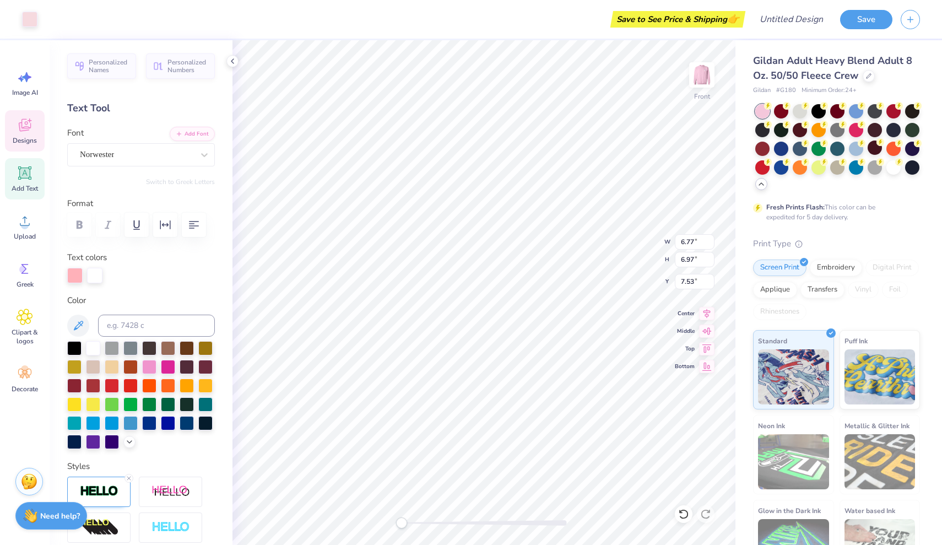
type input "6.97"
type input "7.12"
type input "7.13"
type input "6.77"
type input "6.97"
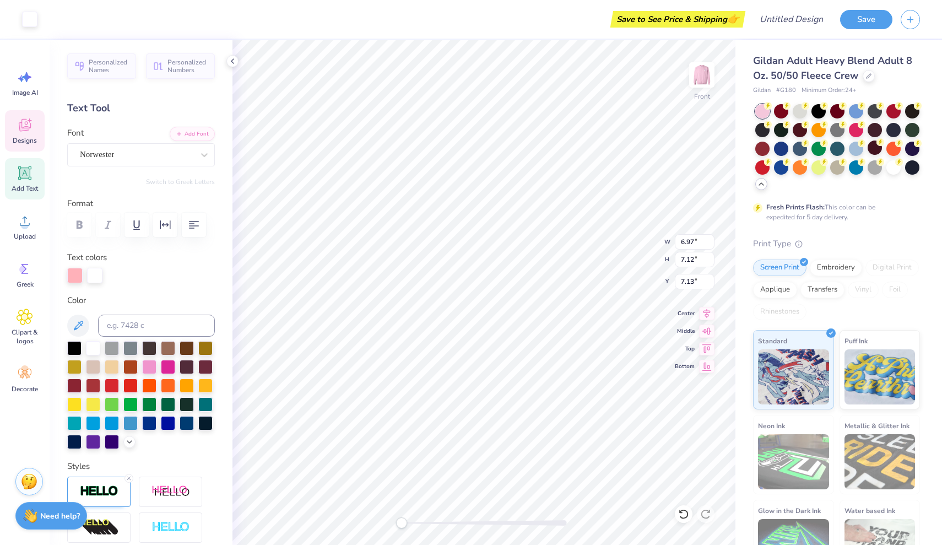
type input "7.53"
type input "6.93"
type input "6.79"
type input "5.17"
type input "7.46"
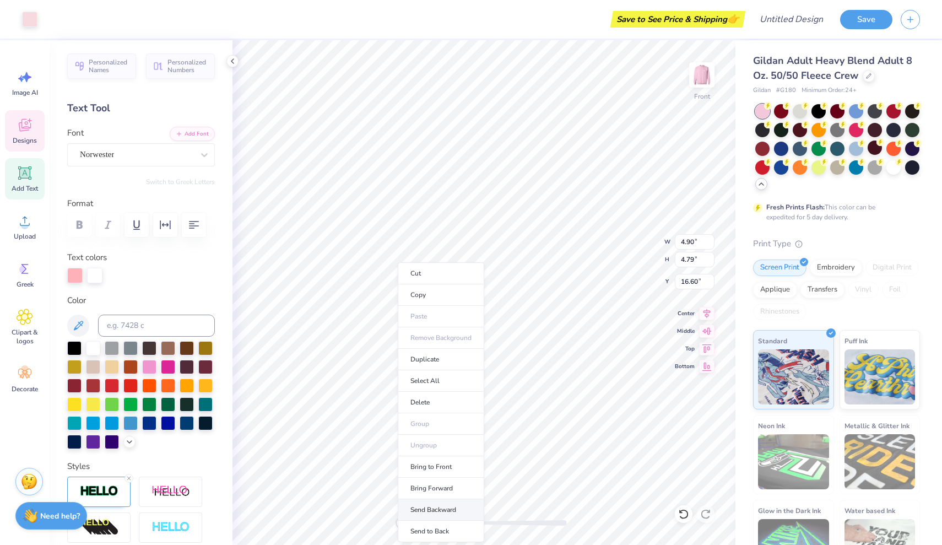
click at [444, 508] on li "Send Backward" at bounding box center [441, 509] width 87 height 21
type input "10.41"
click at [451, 528] on li "Send to Back" at bounding box center [449, 531] width 87 height 21
type input "5.05"
type input "4.94"
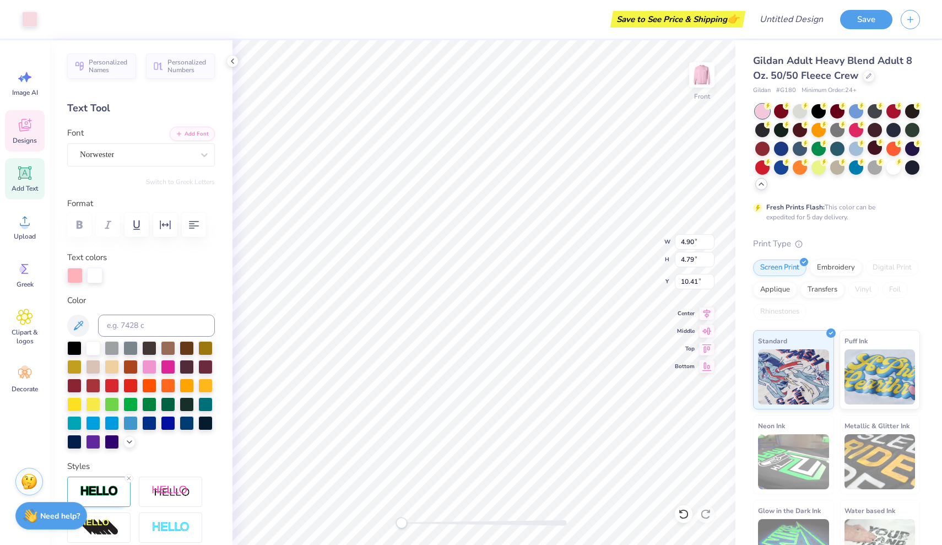
type input "18.92"
type input "6.97"
type input "7.12"
type input "7.13"
type input "6.97"
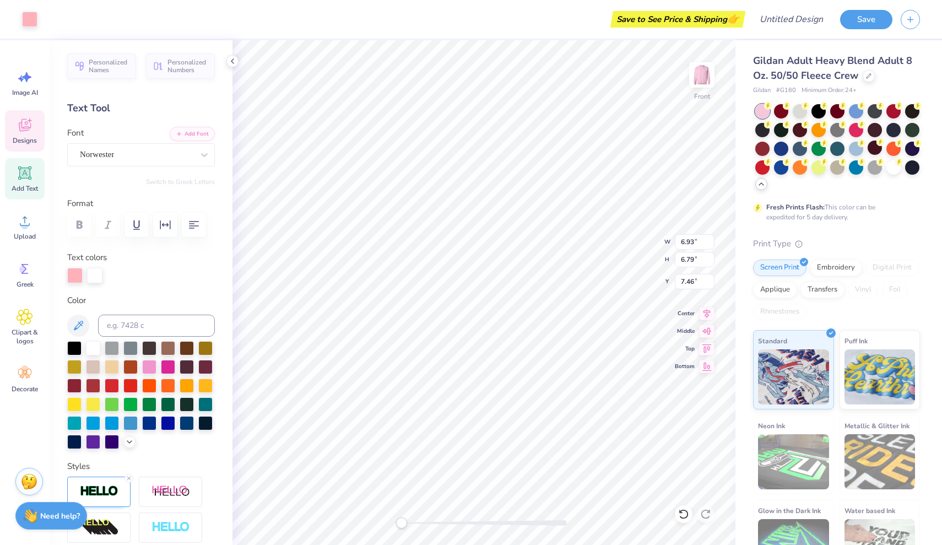
type input "7.12"
type input "10.41"
type input "9.86"
type input "6.77"
type input "6.97"
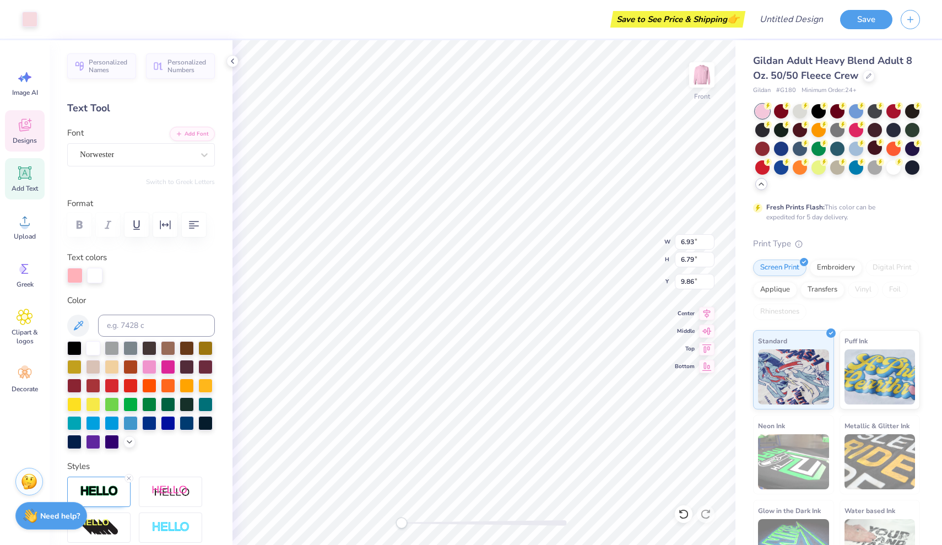
type input "10.49"
type input "6.97"
type input "7.12"
type input "10.41"
click at [697, 78] on img at bounding box center [702, 75] width 44 height 44
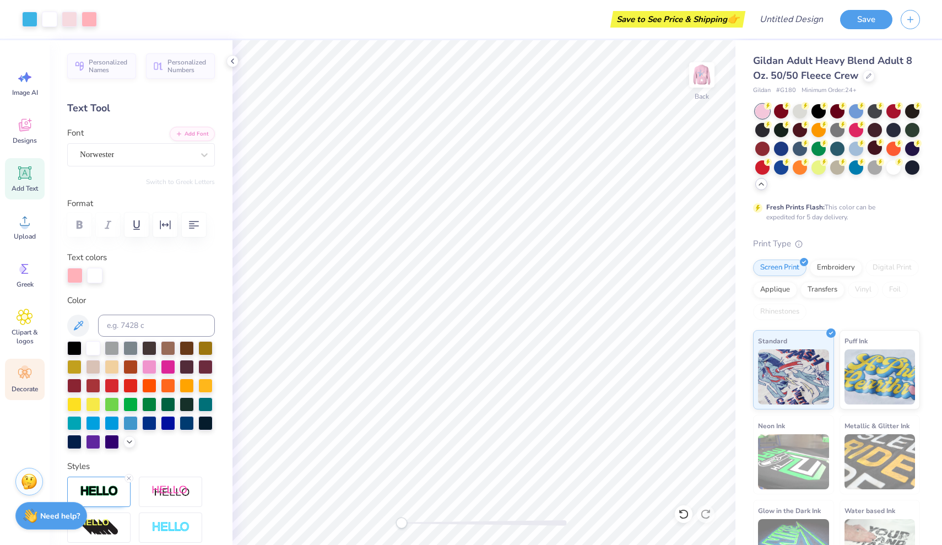
click at [29, 376] on icon at bounding box center [24, 374] width 13 height 10
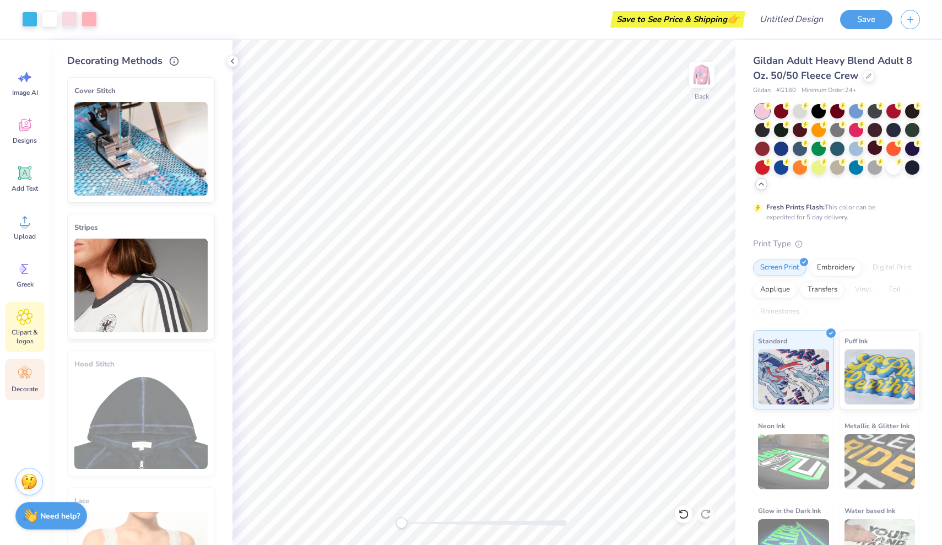
click at [25, 332] on span "Clipart & logos" at bounding box center [25, 337] width 36 height 18
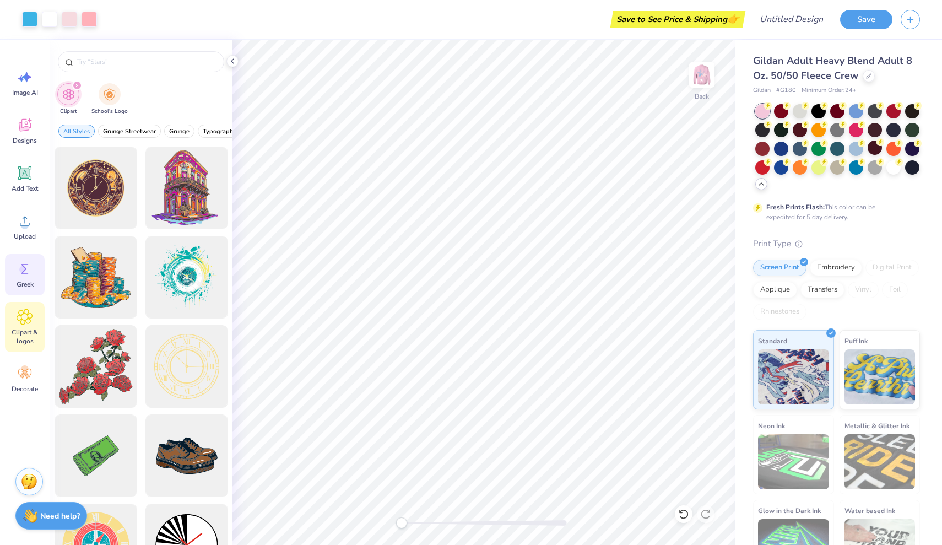
click at [28, 263] on icon at bounding box center [25, 269] width 17 height 17
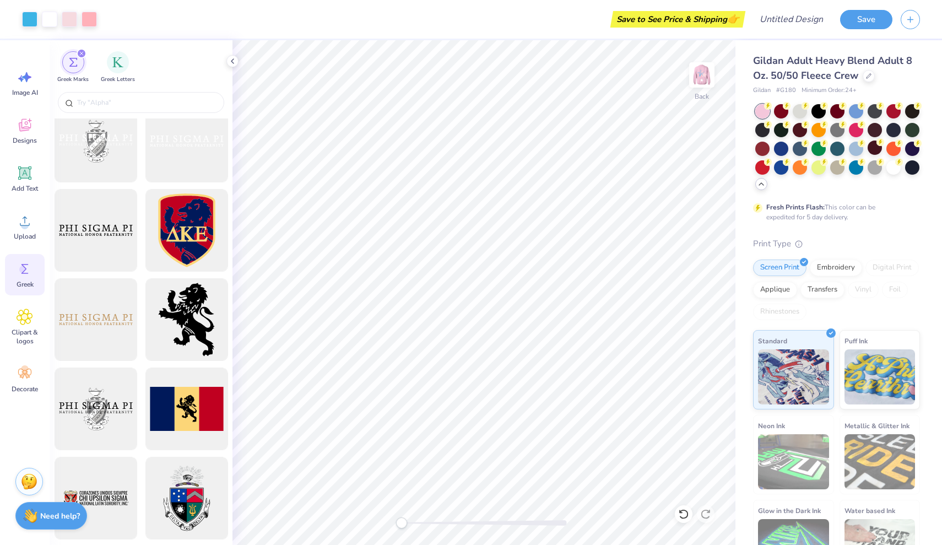
scroll to position [575, 0]
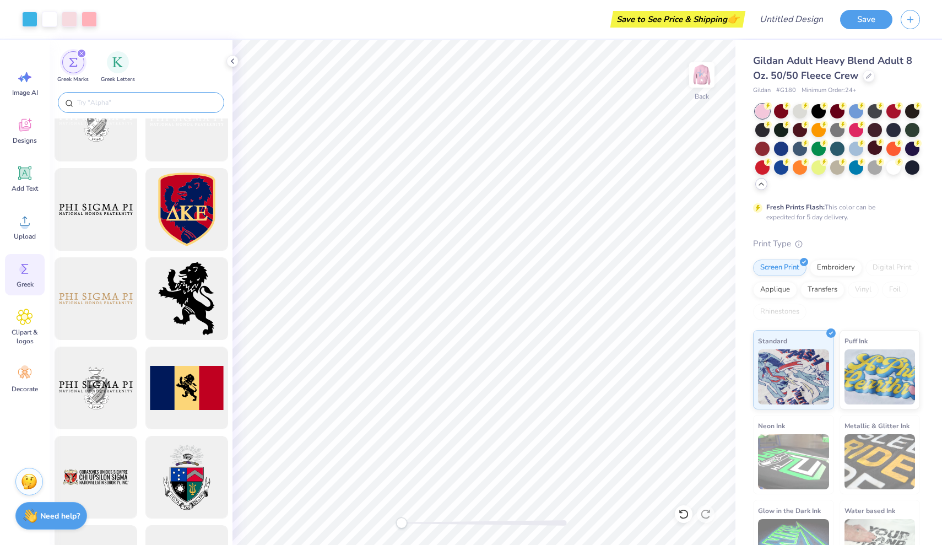
click at [122, 98] on input "text" at bounding box center [146, 102] width 141 height 11
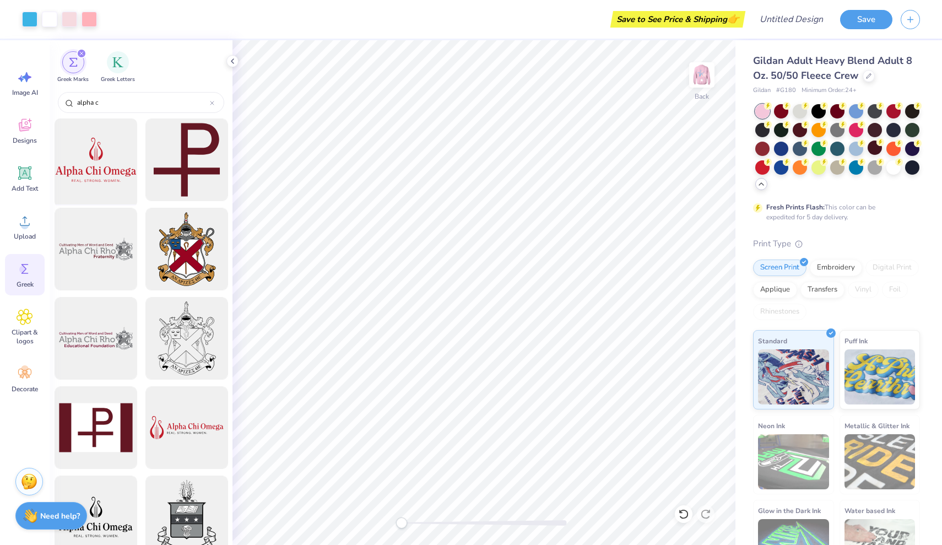
type input "alpha c"
click at [80, 166] on div at bounding box center [95, 160] width 91 height 91
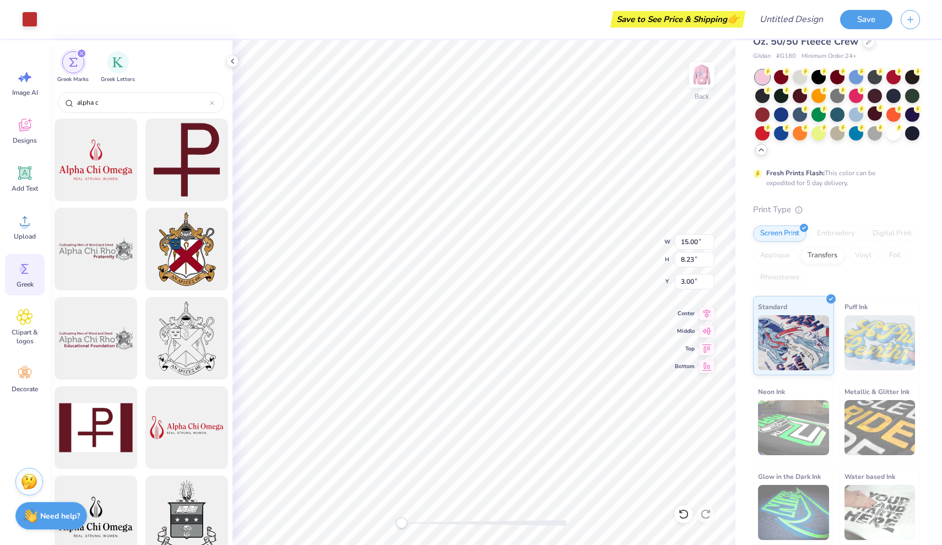
scroll to position [34, 0]
click at [869, 352] on img at bounding box center [880, 343] width 71 height 55
click at [118, 66] on img "filter for Greek Letters" at bounding box center [117, 61] width 11 height 11
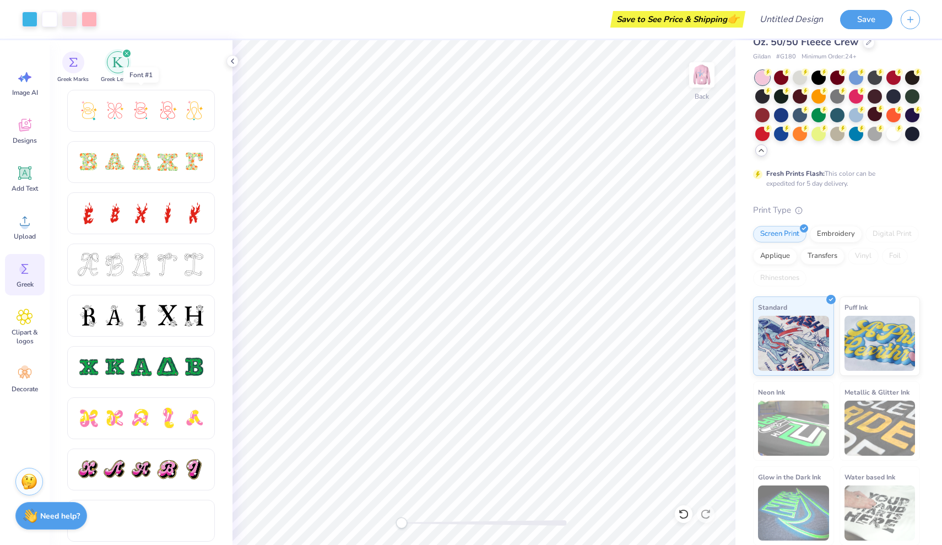
scroll to position [308, 0]
click at [149, 159] on div at bounding box center [141, 161] width 23 height 23
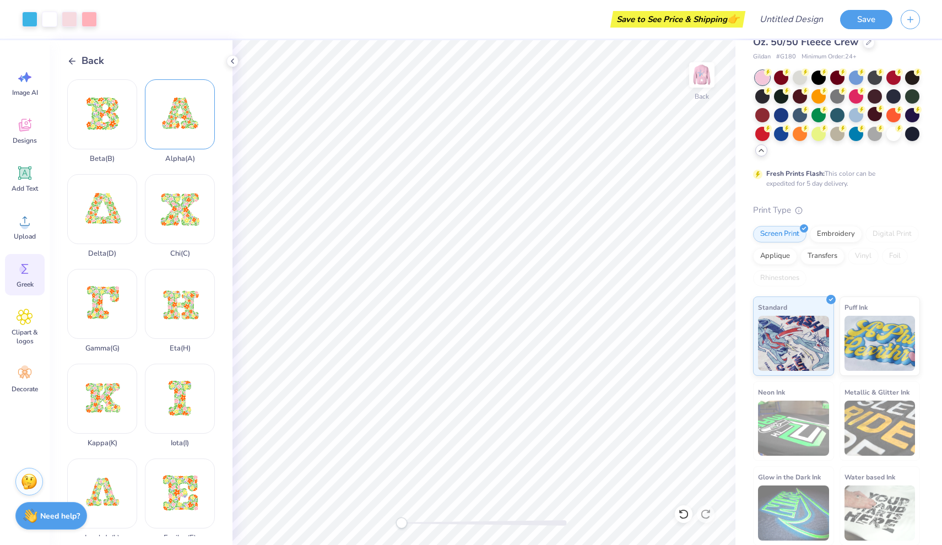
click at [186, 121] on div "Alpha ( A )" at bounding box center [180, 121] width 70 height 84
click at [71, 61] on icon at bounding box center [72, 61] width 10 height 10
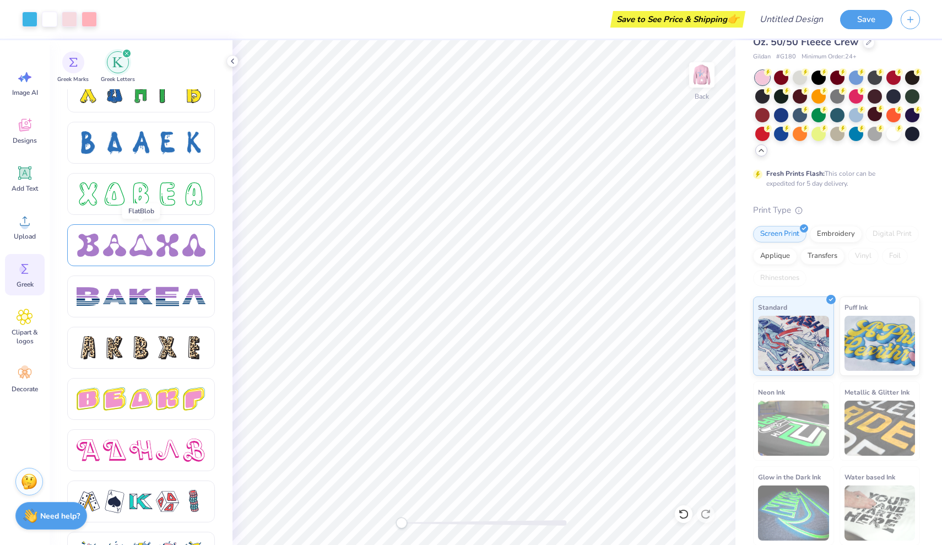
scroll to position [1606, 0]
click at [136, 407] on div at bounding box center [141, 400] width 23 height 23
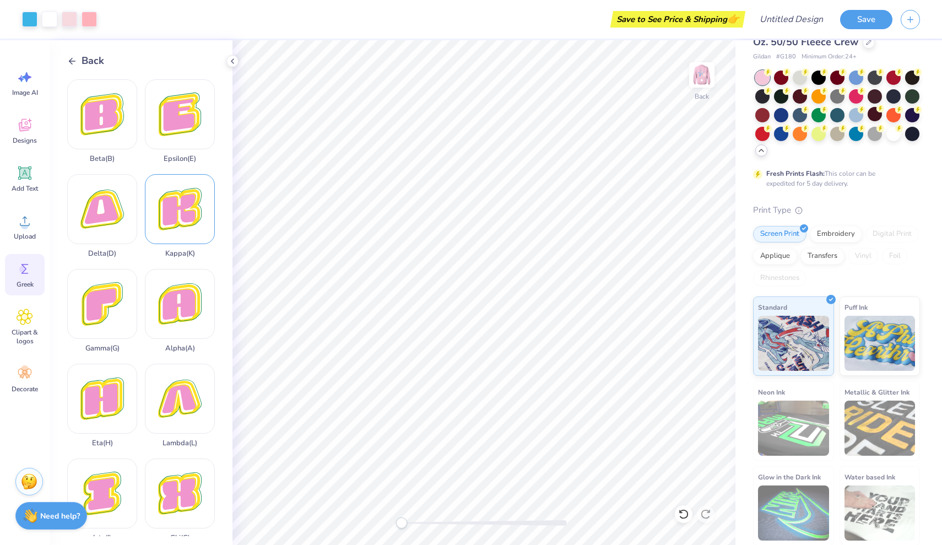
scroll to position [0, 0]
click at [174, 302] on div "Alpha ( A )" at bounding box center [180, 311] width 70 height 84
click at [69, 58] on icon at bounding box center [72, 61] width 10 height 10
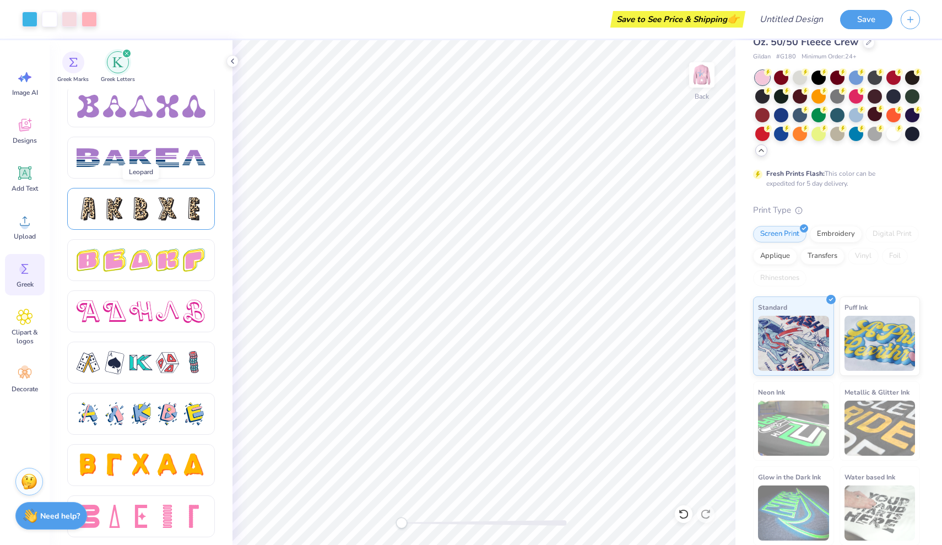
scroll to position [1746, 0]
click at [137, 269] on div at bounding box center [141, 260] width 23 height 23
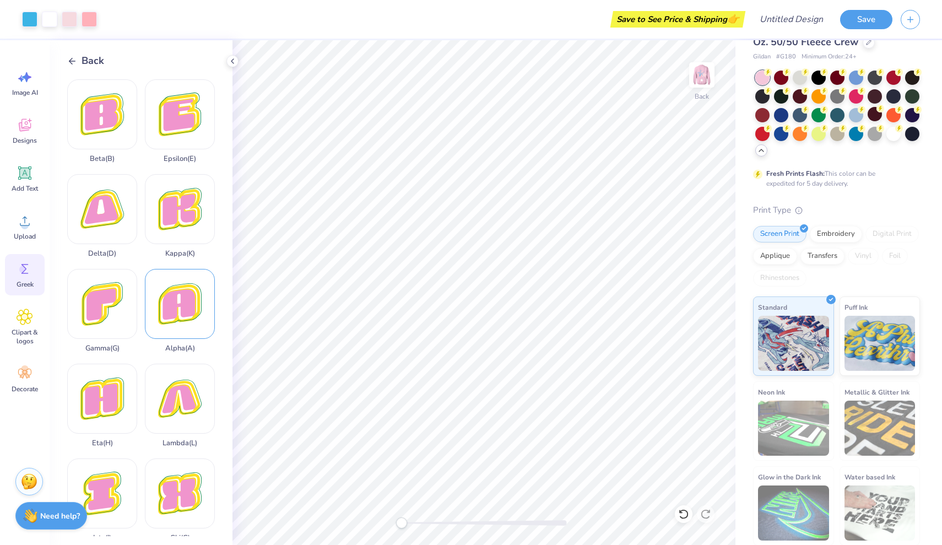
click at [181, 314] on div "Alpha ( A )" at bounding box center [180, 311] width 70 height 84
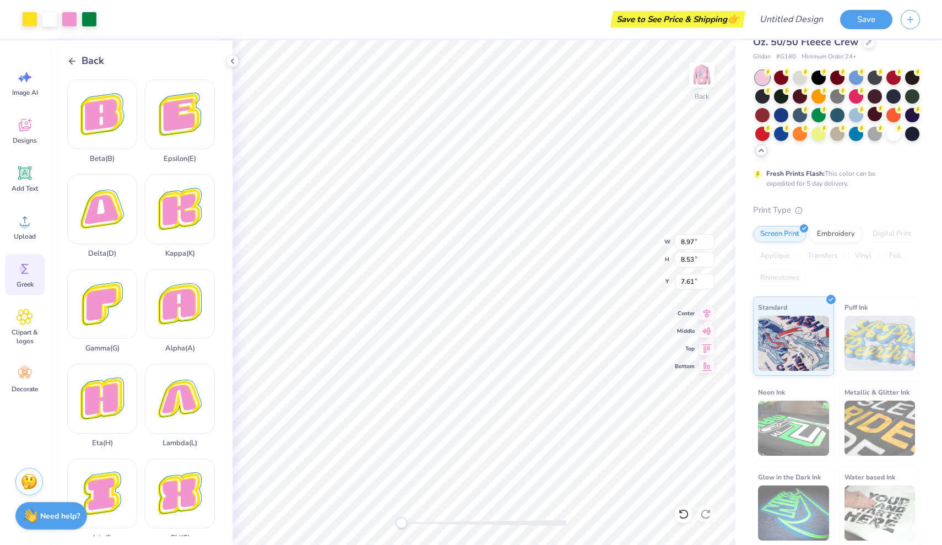
type input "3.49"
type input "3.32"
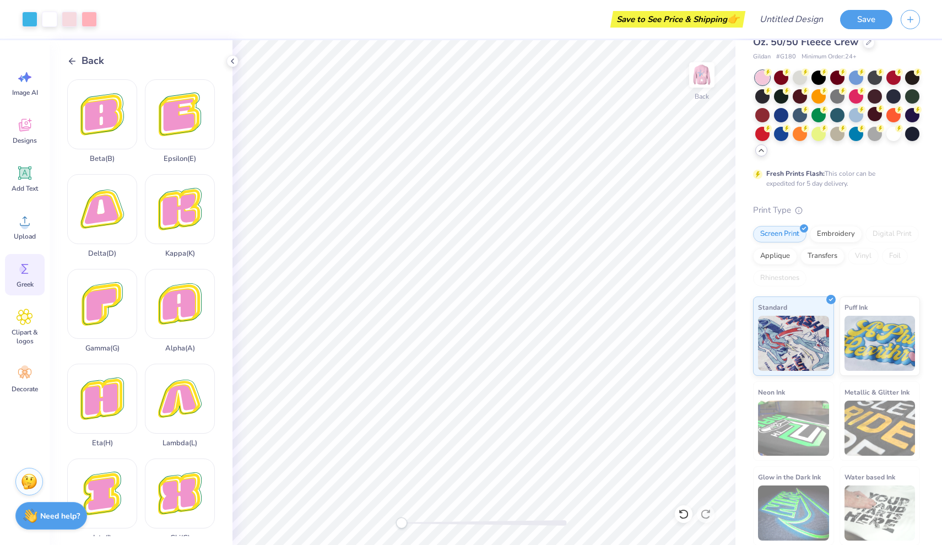
click at [78, 59] on div "Back" at bounding box center [85, 60] width 37 height 15
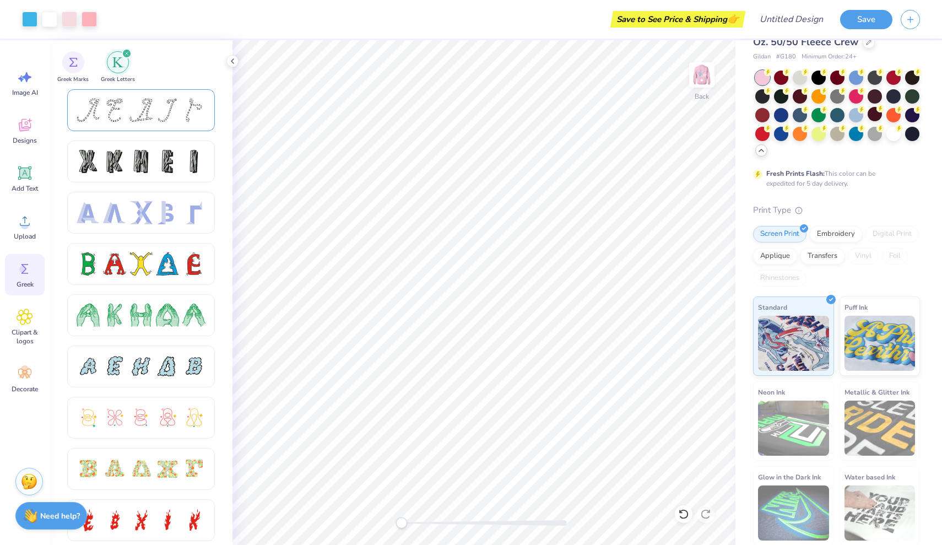
click at [144, 118] on div at bounding box center [141, 110] width 23 height 23
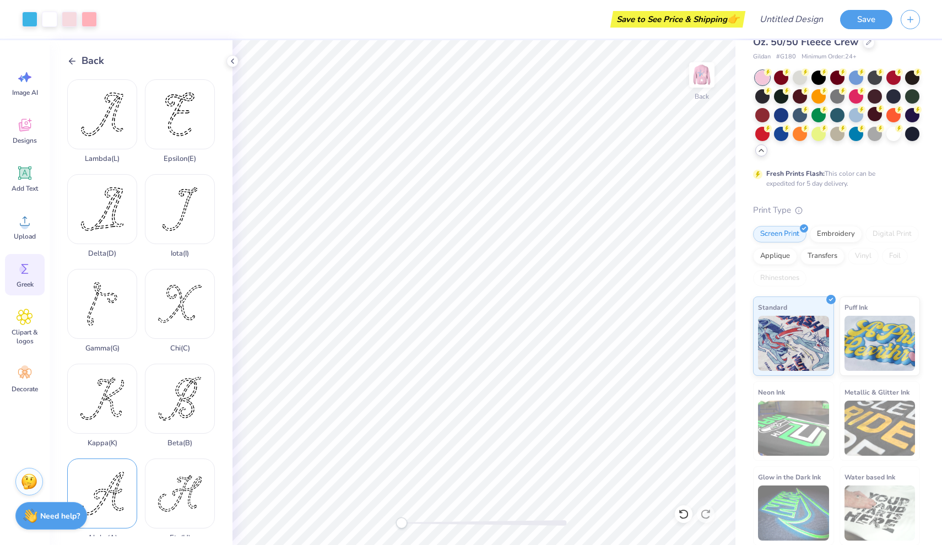
click at [107, 498] on div "Alpha ( A )" at bounding box center [102, 501] width 70 height 84
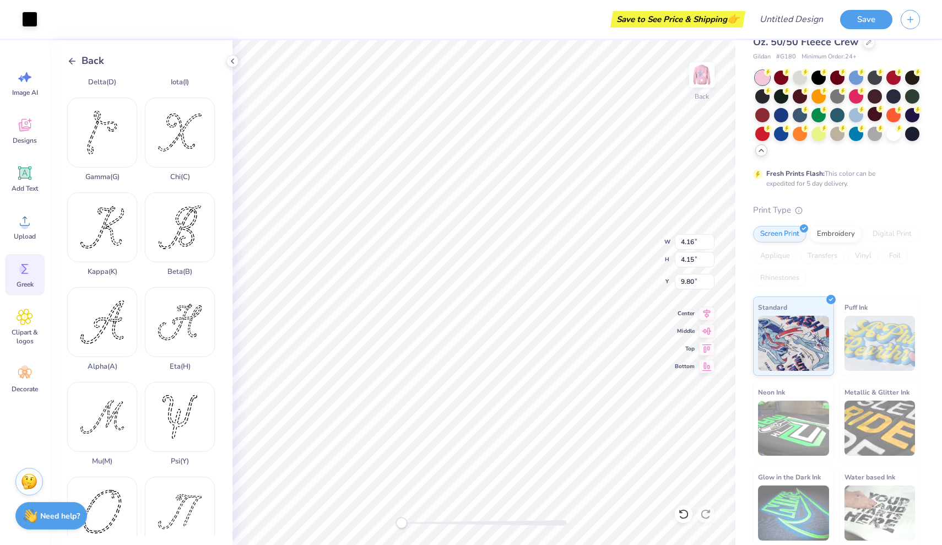
scroll to position [184, 0]
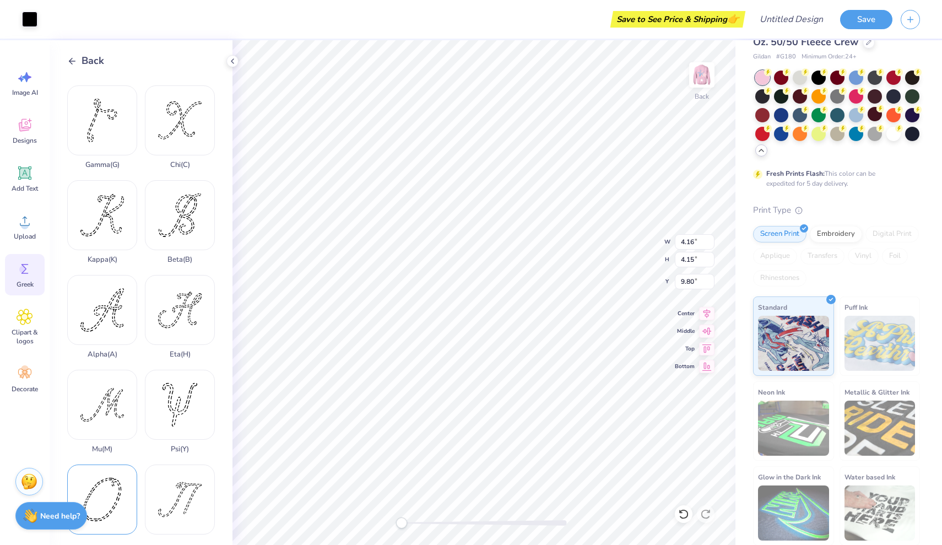
click at [116, 499] on div "Omicron ( O )" at bounding box center [102, 507] width 70 height 84
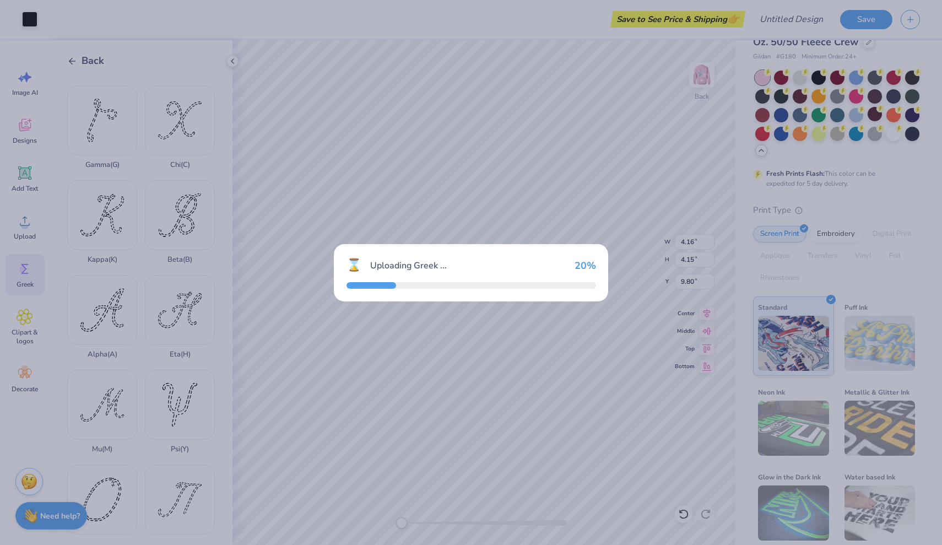
type input "3.56"
type input "4.04"
type input "9.85"
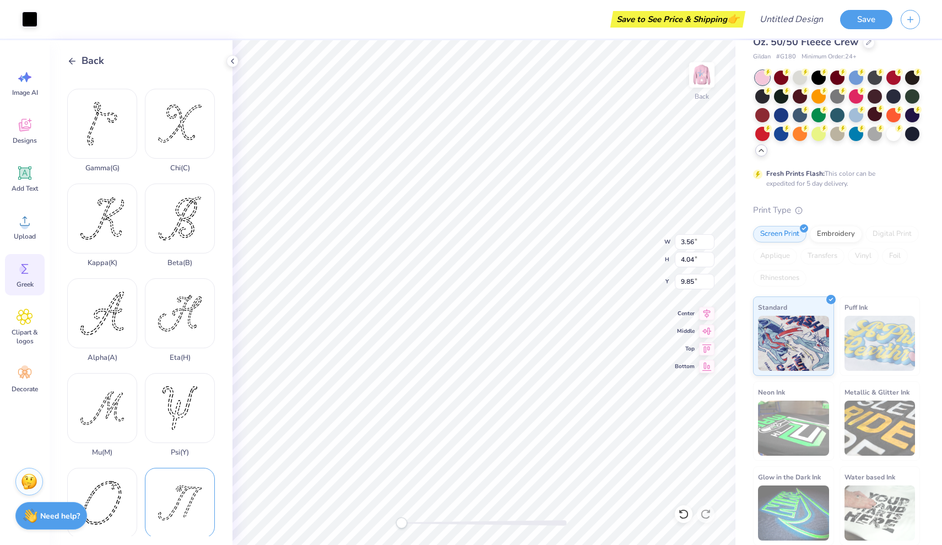
scroll to position [177, 0]
click at [177, 151] on div "Chi ( C )" at bounding box center [180, 133] width 70 height 84
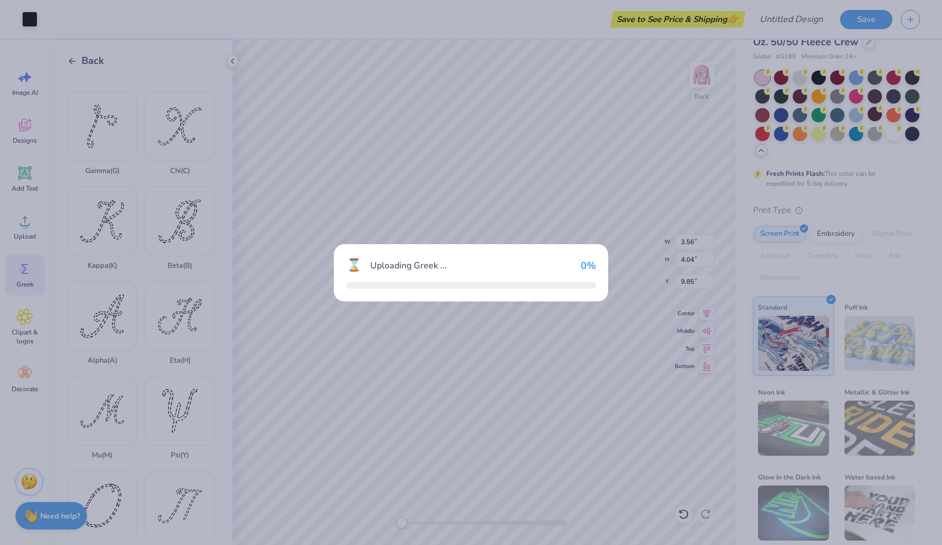
type input "4.56"
type input "3.98"
type input "9.89"
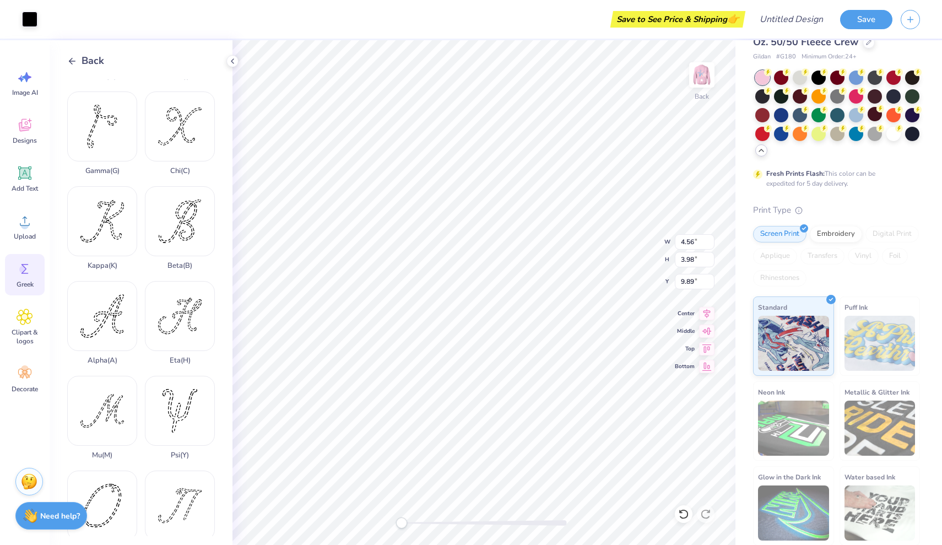
type input "4.16"
type input "4.15"
type input "4.51"
type input "2.61"
type input "2.60"
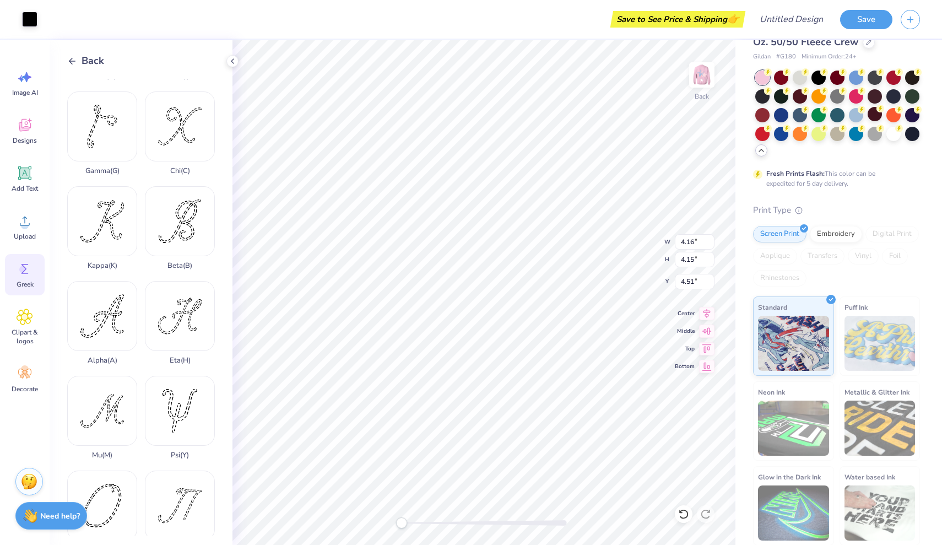
type input "3.39"
type input "4.56"
type input "3.98"
type input "9.89"
click at [529, 224] on li "Cut" at bounding box center [539, 219] width 87 height 22
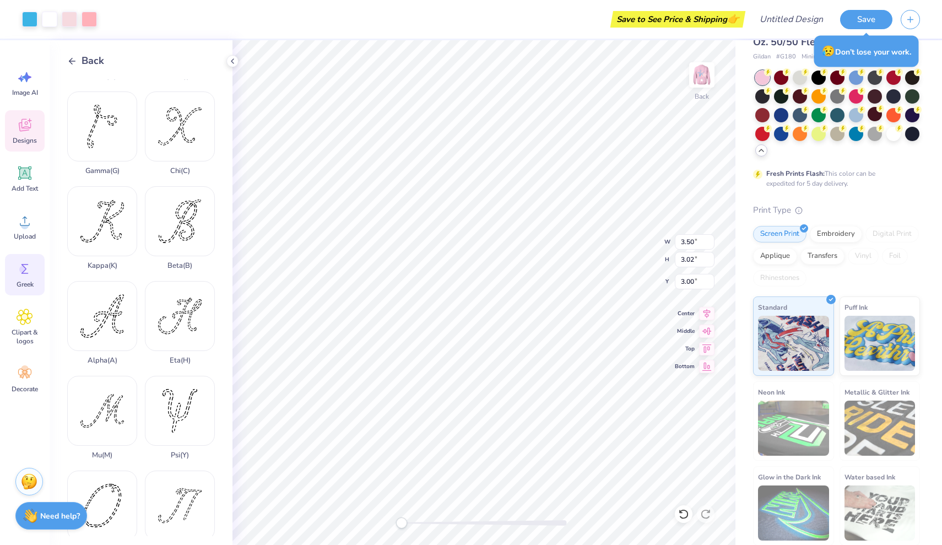
type input "4.67"
type input "4.03"
click at [81, 60] on div "Back" at bounding box center [85, 60] width 37 height 15
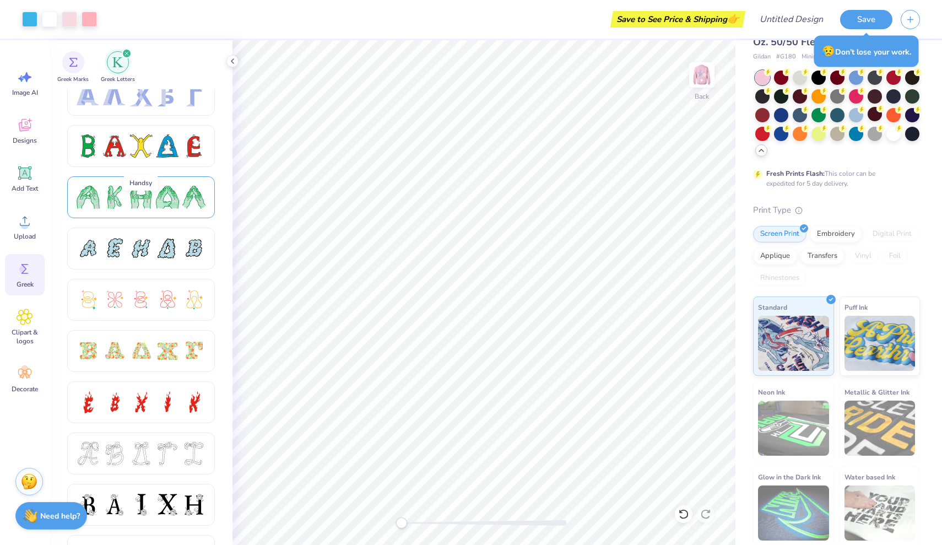
scroll to position [122, 0]
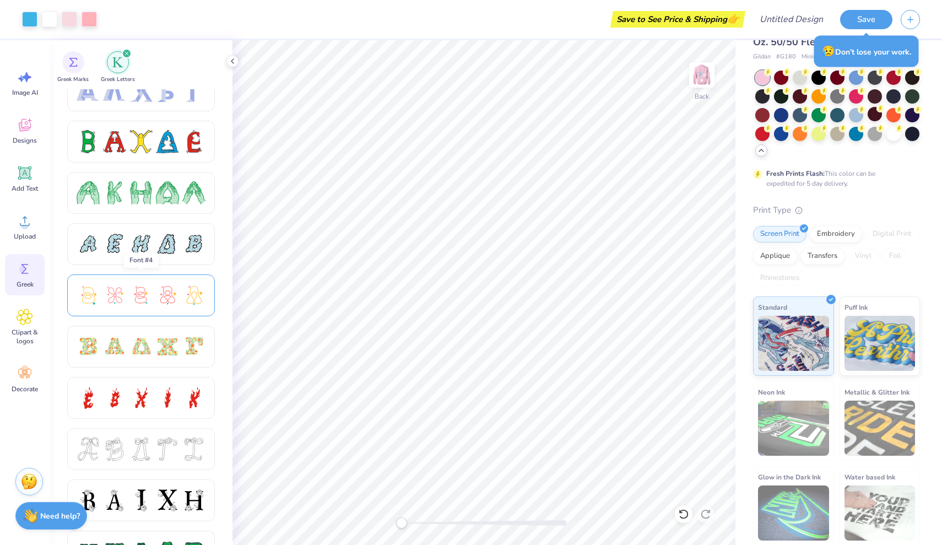
click at [152, 298] on div at bounding box center [141, 295] width 23 height 23
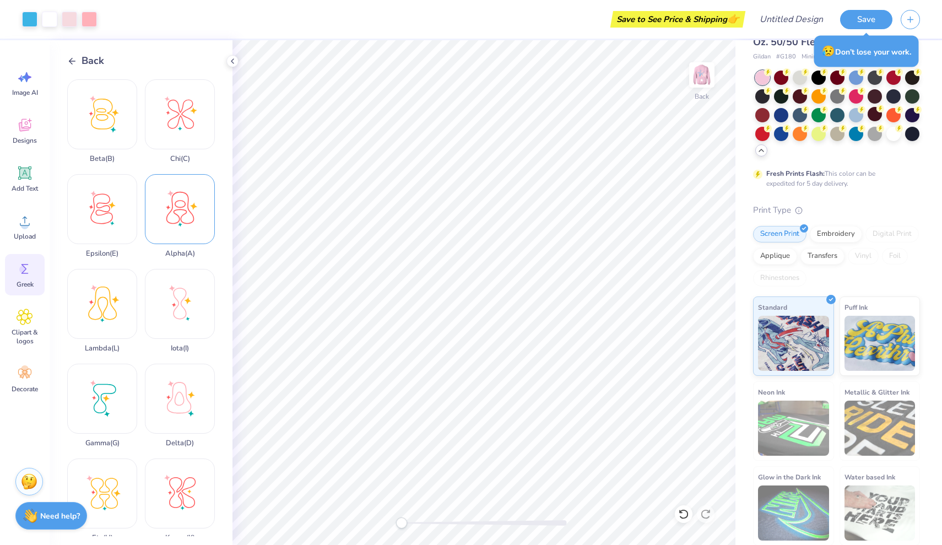
click at [176, 226] on div "Alpha ( A )" at bounding box center [180, 216] width 70 height 84
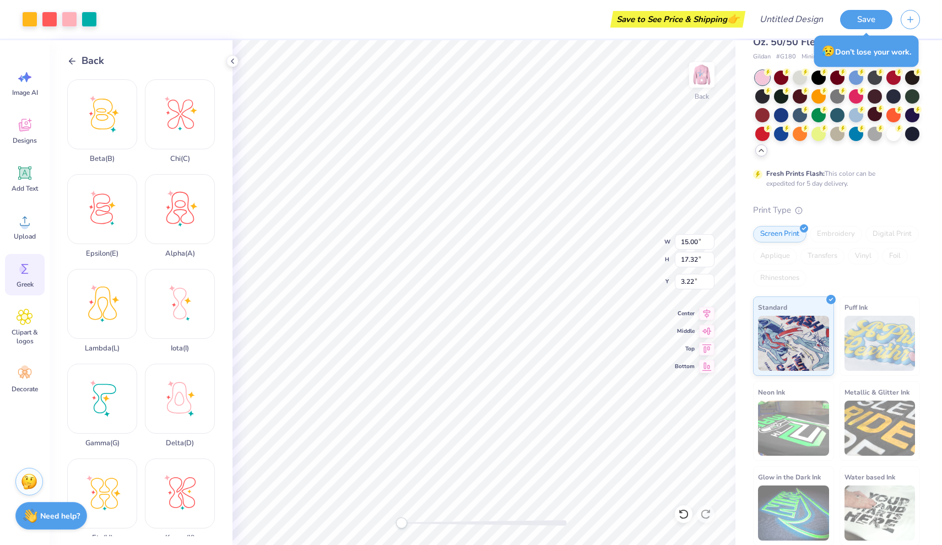
type input "5.80"
type input "6.70"
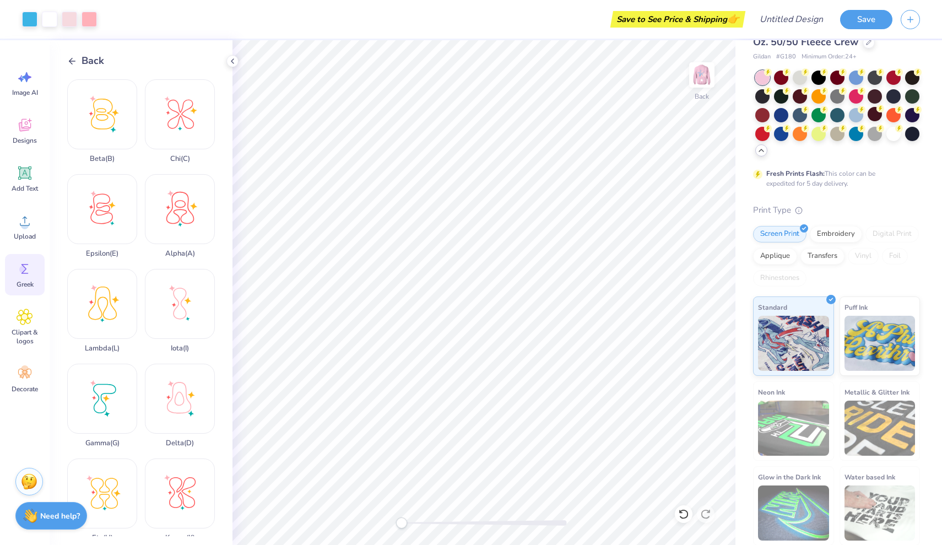
click at [88, 51] on div "Back Beta ( B ) Chi ( C ) Epsilon ( E ) Alpha ( A ) Lambda ( L ) Iota ( I ) Gam…" at bounding box center [141, 292] width 183 height 505
click at [90, 58] on span "Back" at bounding box center [93, 60] width 23 height 15
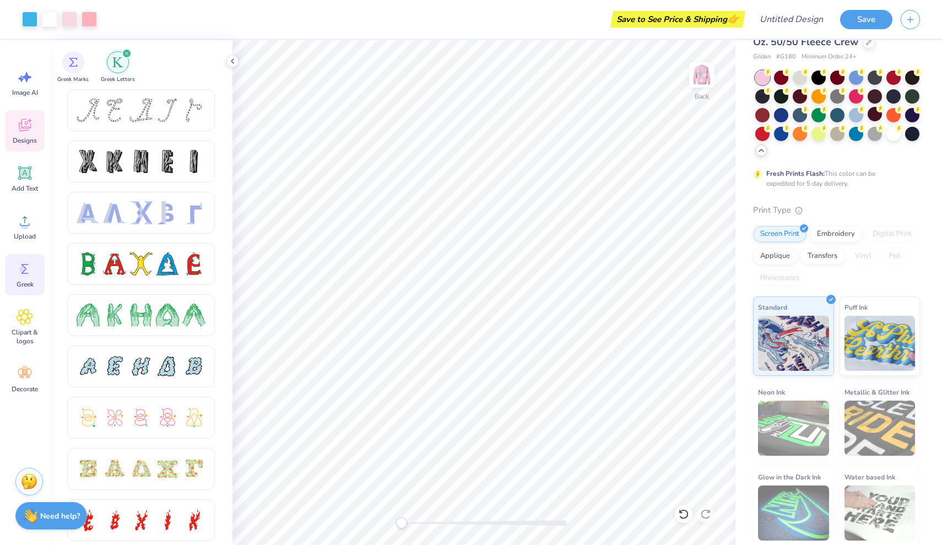
click at [30, 125] on icon at bounding box center [25, 125] width 12 height 13
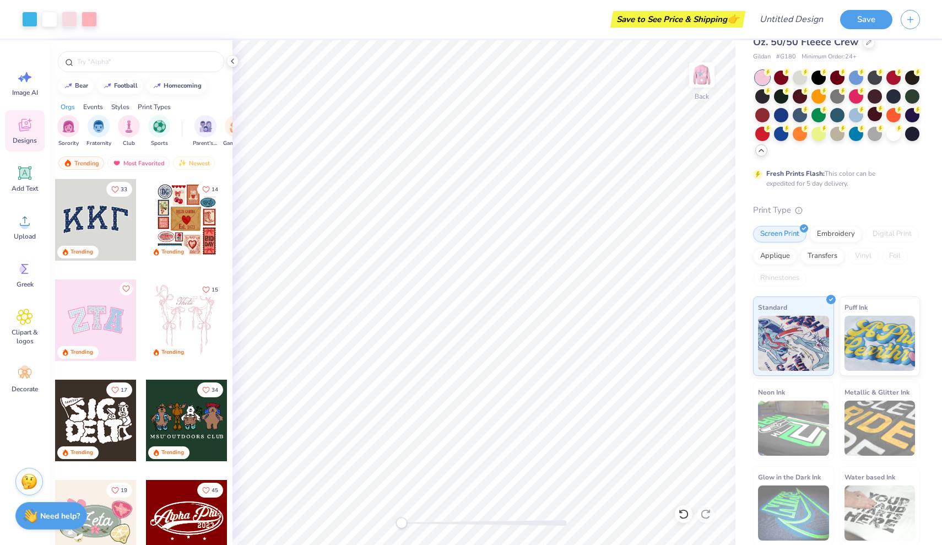
click at [96, 310] on div at bounding box center [96, 320] width 82 height 82
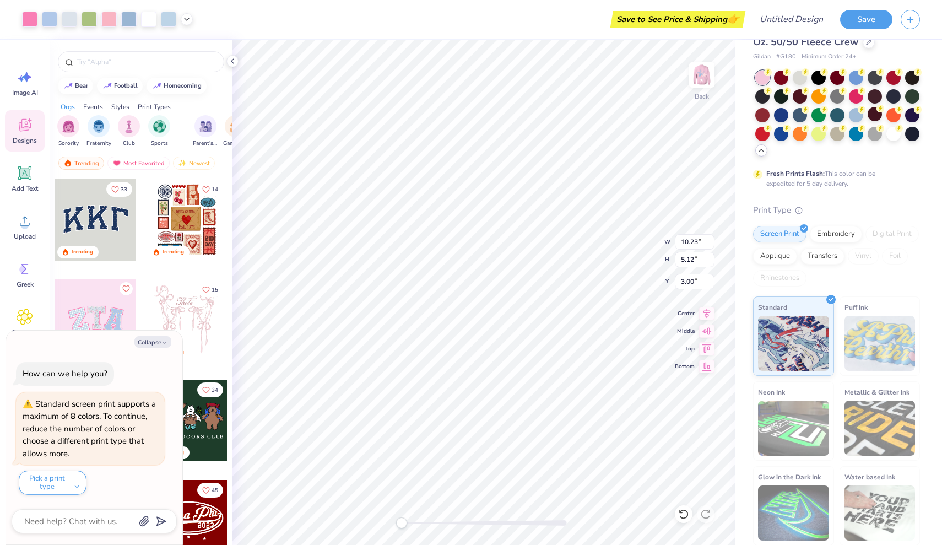
type textarea "x"
